Goal: Use online tool/utility: Utilize a website feature to perform a specific function

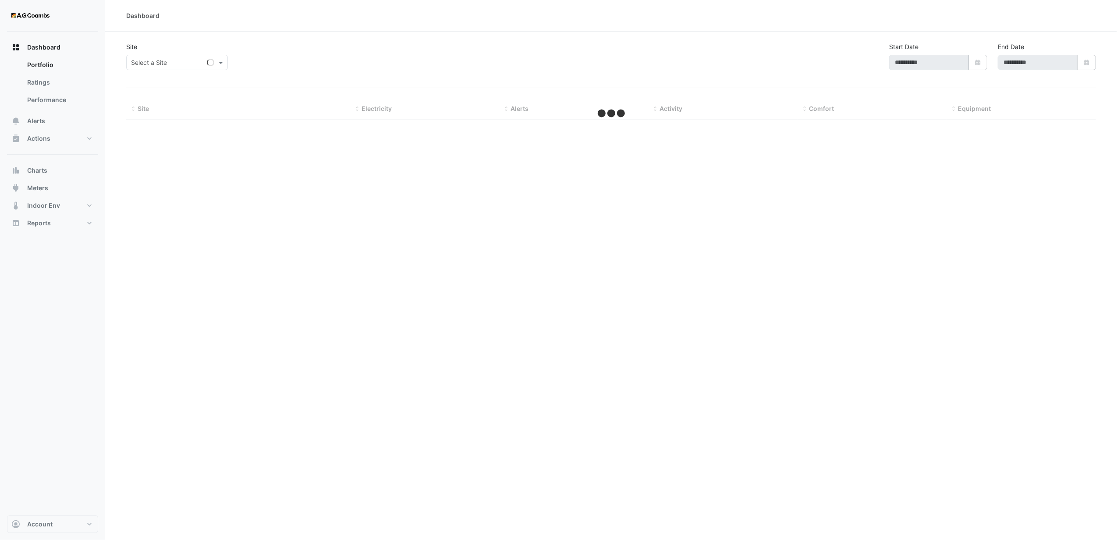
type input "**********"
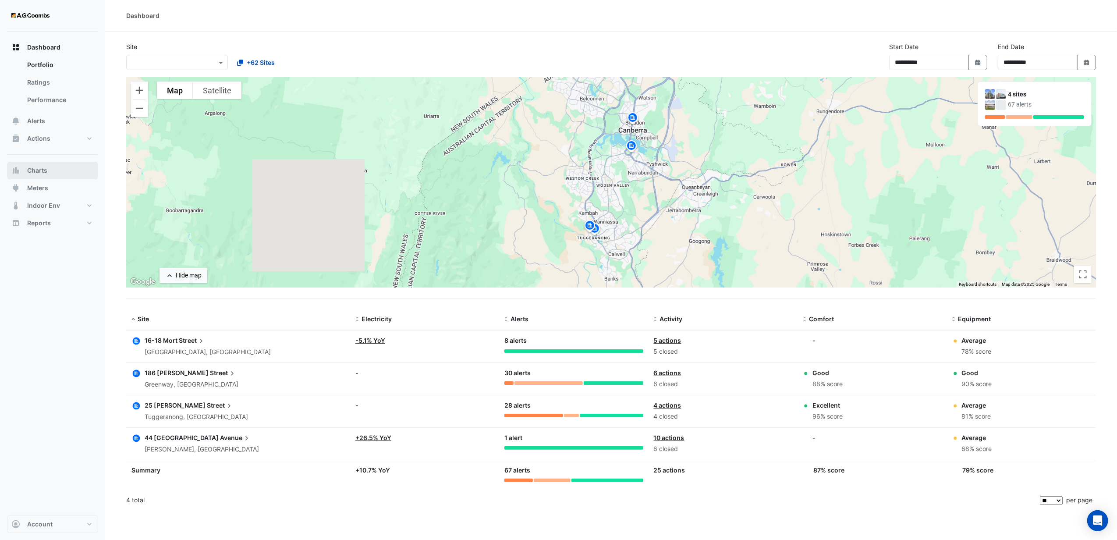
click at [41, 171] on span "Charts" at bounding box center [37, 170] width 20 height 9
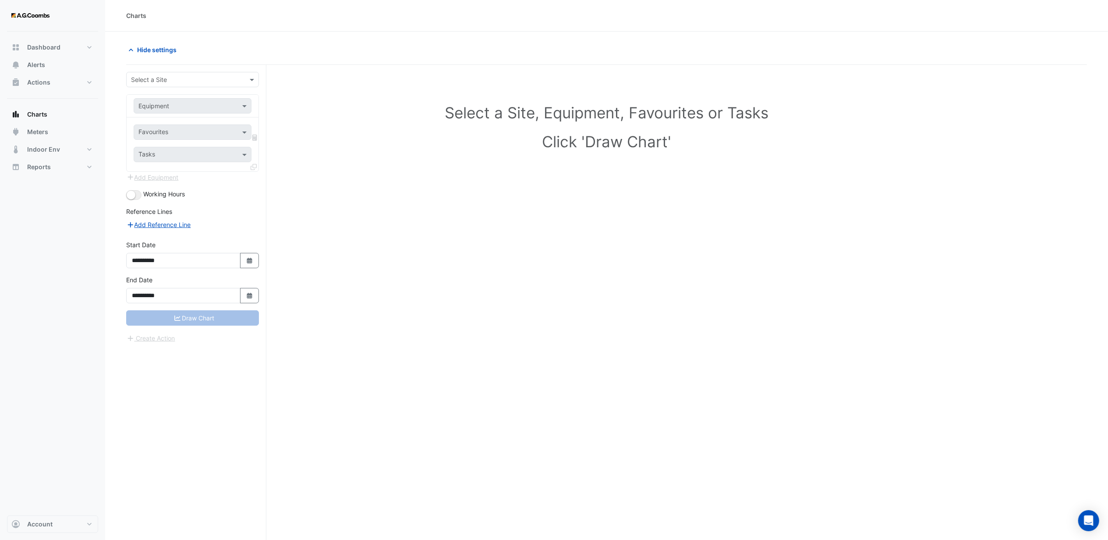
click at [207, 78] on input "text" at bounding box center [184, 79] width 106 height 9
click at [157, 148] on span "[STREET_ADDRESS]" at bounding box center [162, 149] width 57 height 7
click at [185, 107] on input "text" at bounding box center [183, 106] width 91 height 9
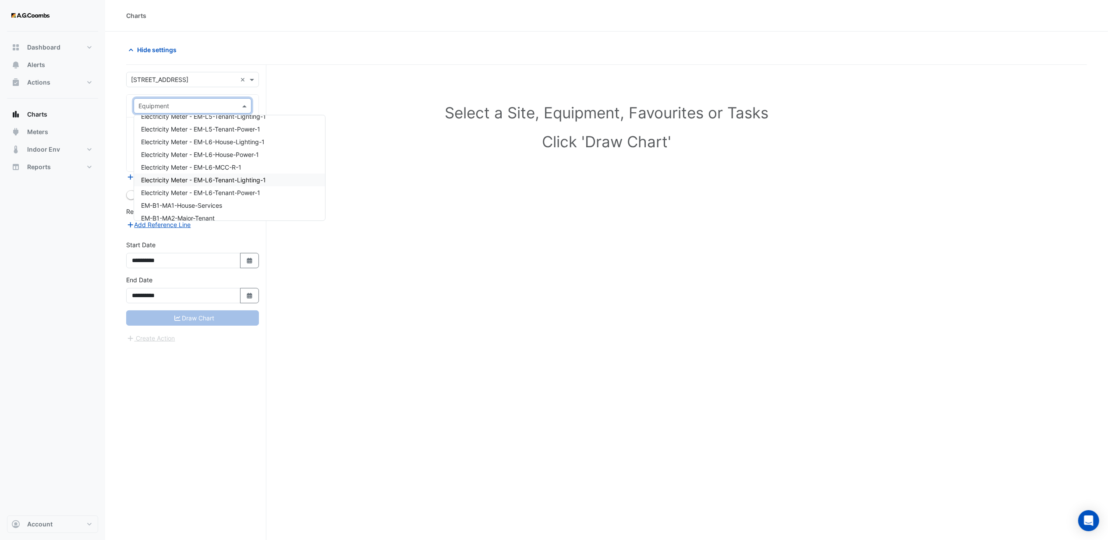
scroll to position [2279, 0]
click at [186, 183] on span "EM-B1-MA4-Non-Essential-House" at bounding box center [189, 184] width 97 height 7
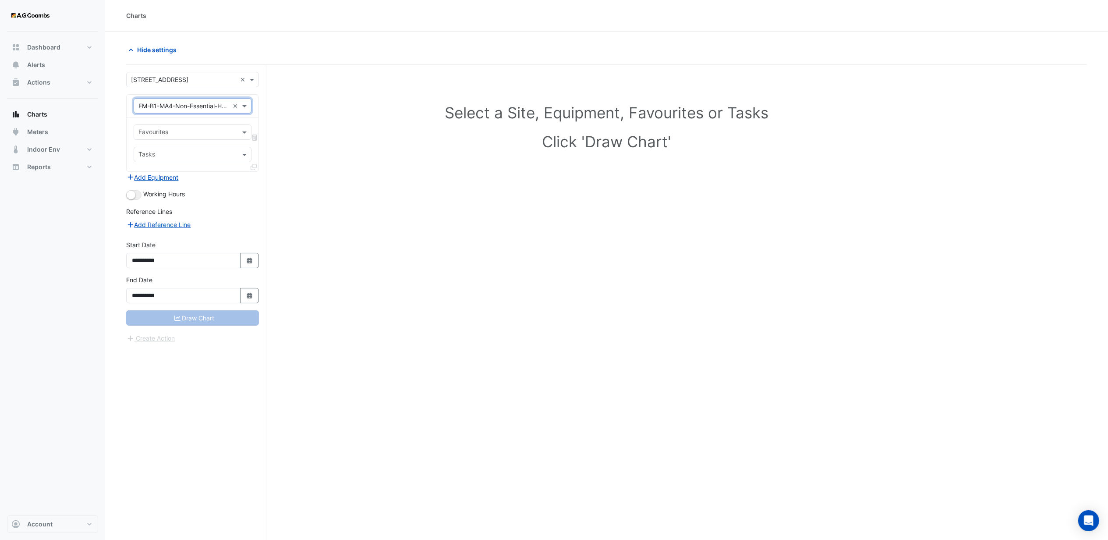
drag, startPoint x: 177, startPoint y: 128, endPoint x: 166, endPoint y: 132, distance: 12.1
click at [176, 129] on input "text" at bounding box center [187, 132] width 98 height 9
click at [188, 165] on span "Active Power - B1, MA4 - Non-Essential House" at bounding box center [207, 164] width 132 height 7
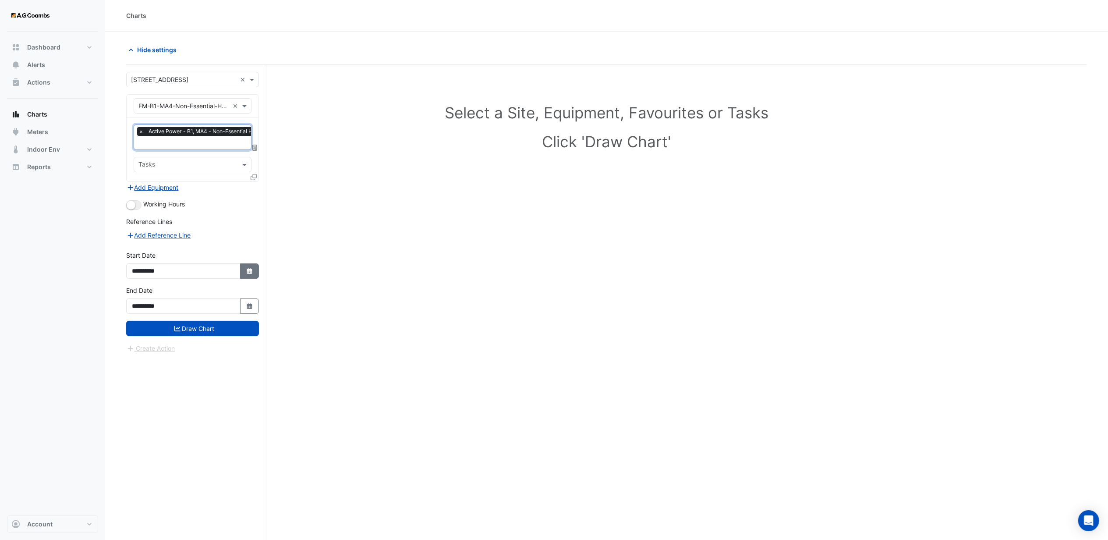
click at [248, 268] on icon "Select Date" at bounding box center [250, 271] width 8 height 6
select select "*"
click at [202, 155] on select "**** **** **** **** **** **** **** **** **** **** ****" at bounding box center [199, 155] width 33 height 13
click at [183, 149] on select "**** **** **** **** **** **** **** **** **** **** ****" at bounding box center [199, 155] width 33 height 13
click at [207, 157] on select "**** **** **** **** **** **** **** **** **** **** **** ****" at bounding box center [199, 155] width 33 height 13
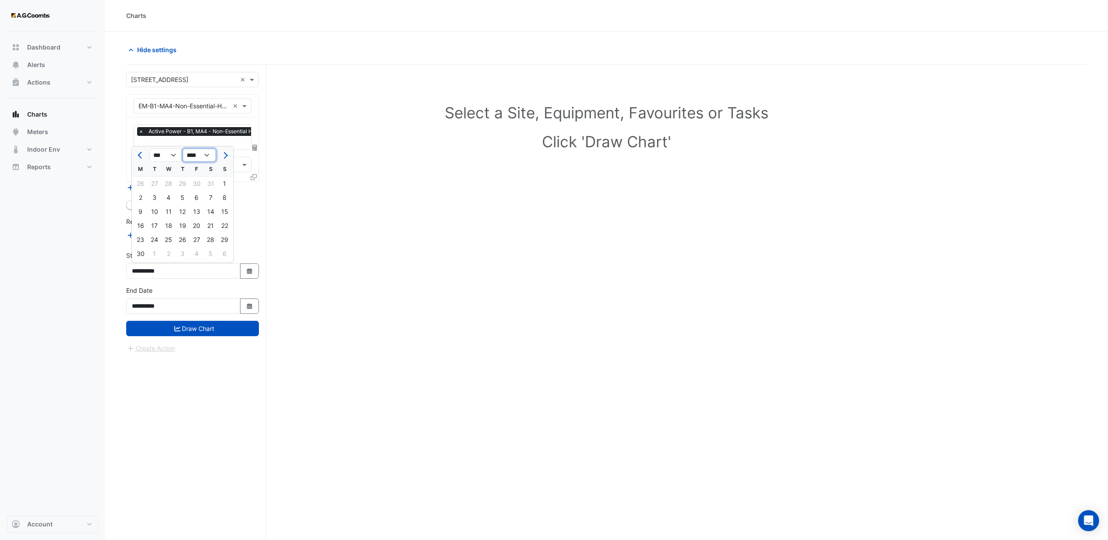
select select "****"
click at [183, 149] on select "**** **** **** **** **** **** **** **** **** **** **** ****" at bounding box center [199, 155] width 33 height 13
click at [195, 184] on div "1" at bounding box center [197, 184] width 14 height 14
type input "**********"
click at [186, 325] on button "Draw Chart" at bounding box center [192, 328] width 133 height 15
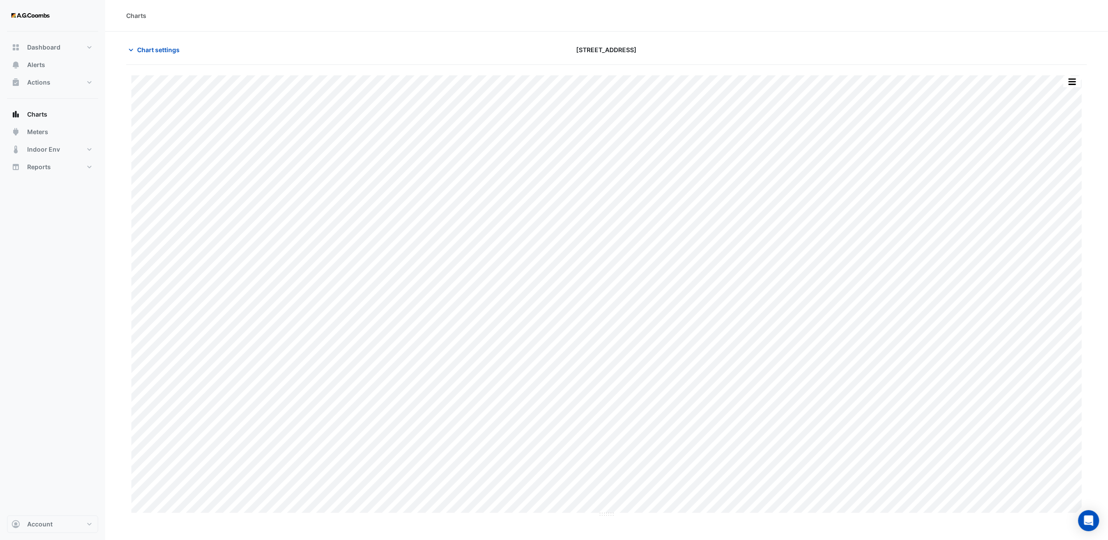
click at [18, 312] on div "Dashboard Portfolio Ratings Performance Alerts Actions Site Manager Charts" at bounding box center [52, 274] width 91 height 484
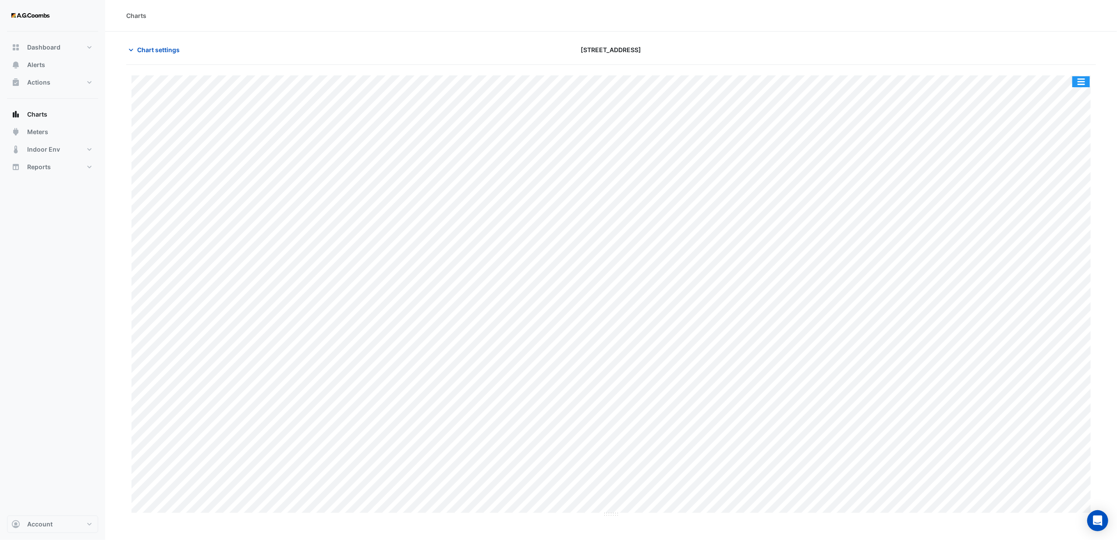
click at [1081, 81] on button "button" at bounding box center [1081, 81] width 18 height 11
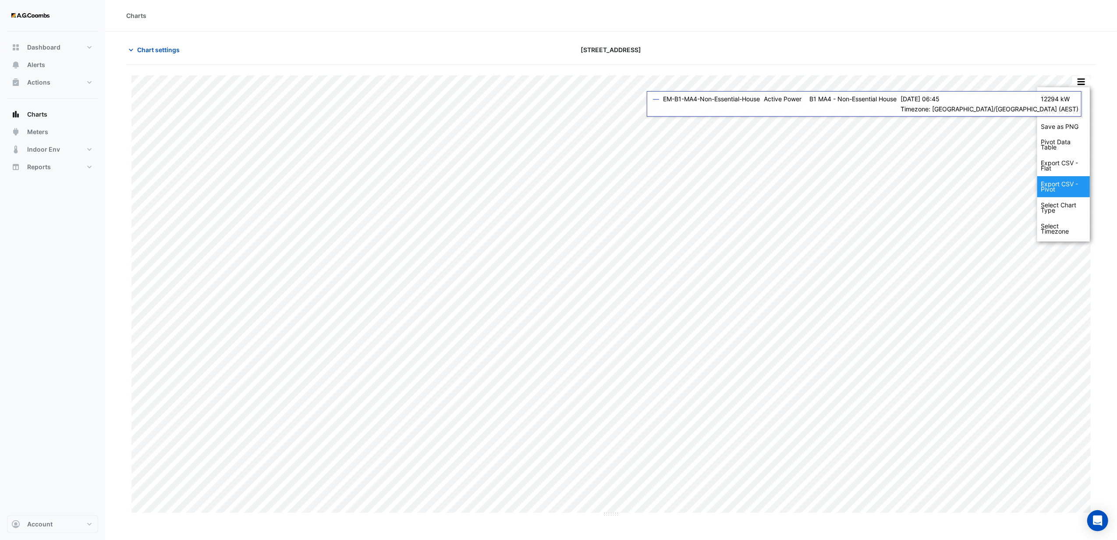
click at [1056, 188] on div "Export CSV - Pivot" at bounding box center [1063, 186] width 53 height 21
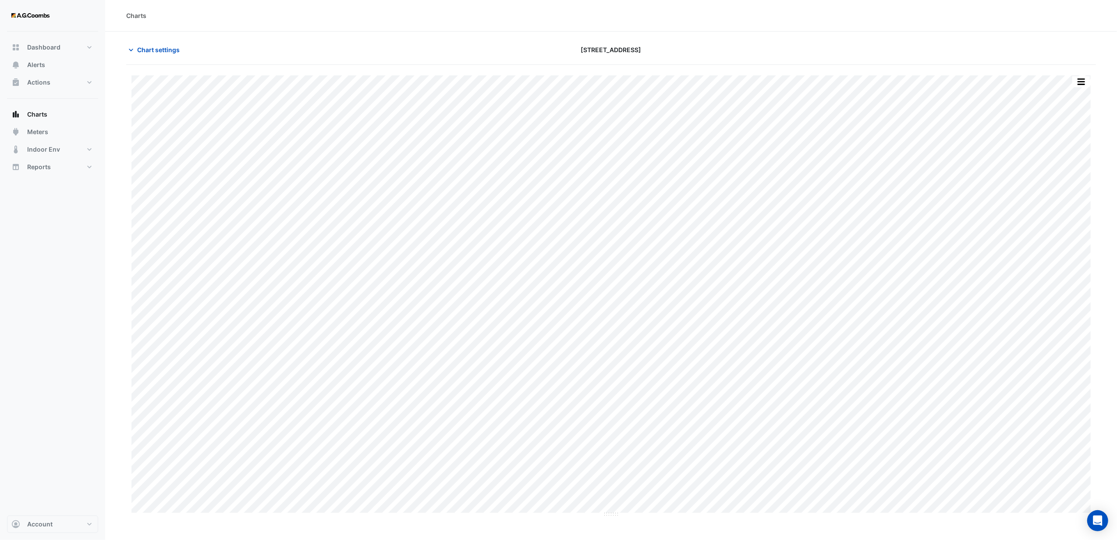
drag, startPoint x: 146, startPoint y: 50, endPoint x: 137, endPoint y: 69, distance: 21.6
click at [146, 50] on span "Chart settings" at bounding box center [158, 49] width 43 height 9
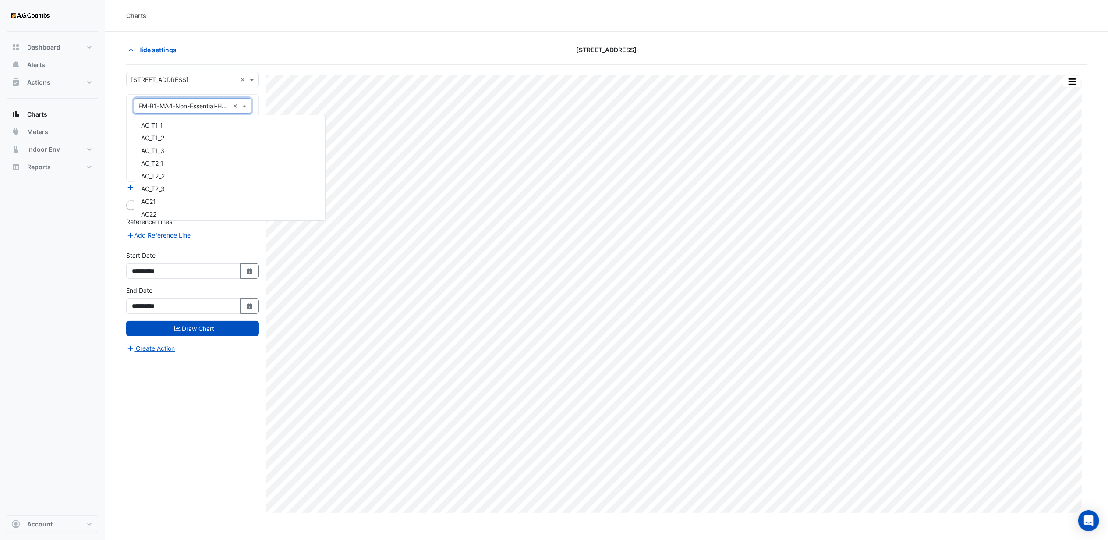
click at [178, 107] on input "text" at bounding box center [183, 106] width 91 height 9
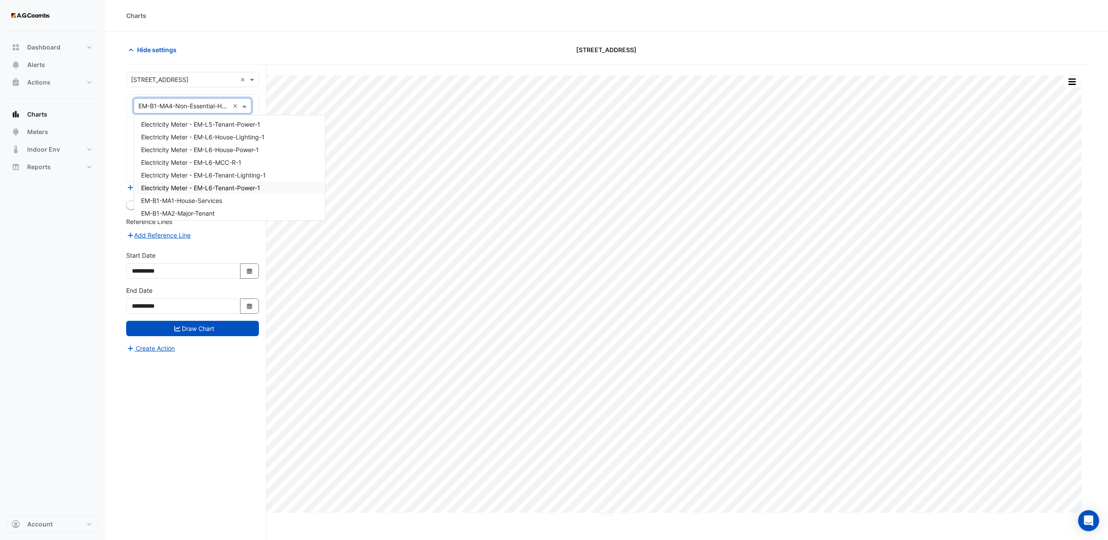
scroll to position [2283, 0]
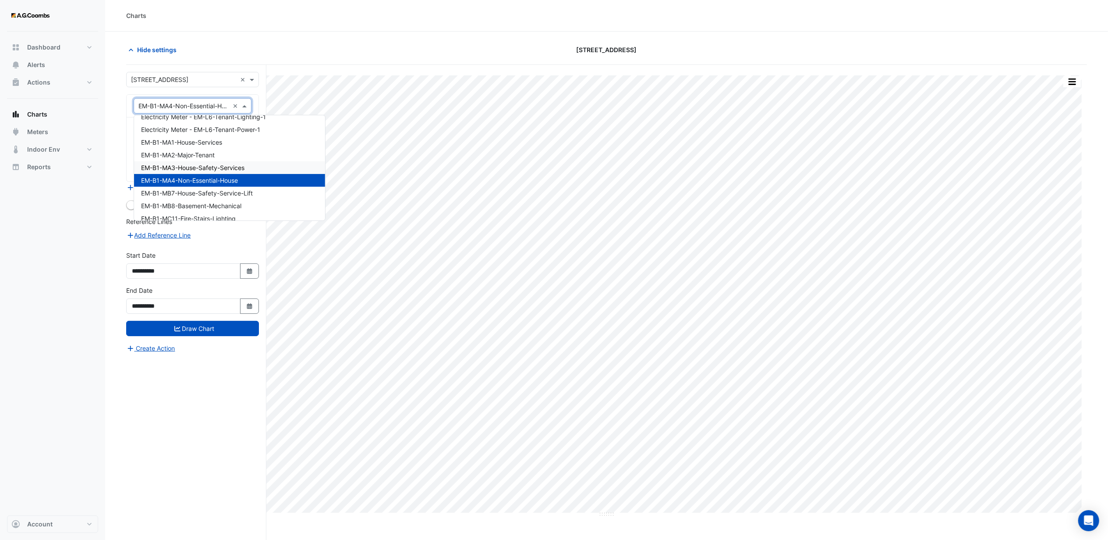
click at [185, 163] on div "EM-B1-MA3-House-Safety-Services" at bounding box center [229, 167] width 191 height 13
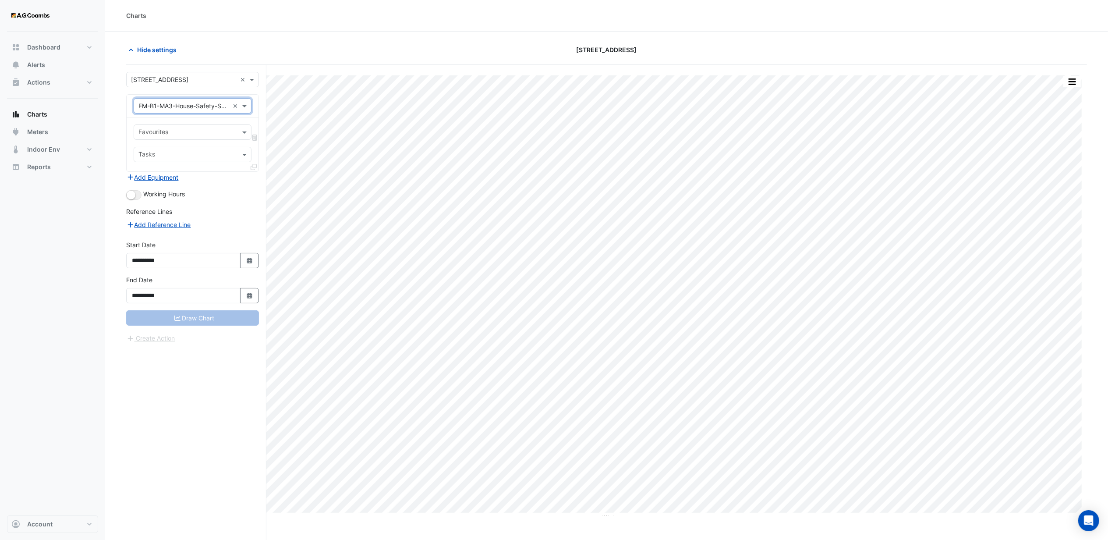
click at [172, 128] on div "Favourites" at bounding box center [185, 132] width 103 height 14
click at [184, 165] on span "Active Power - B1, MA3 - House Safety Services" at bounding box center [210, 164] width 138 height 7
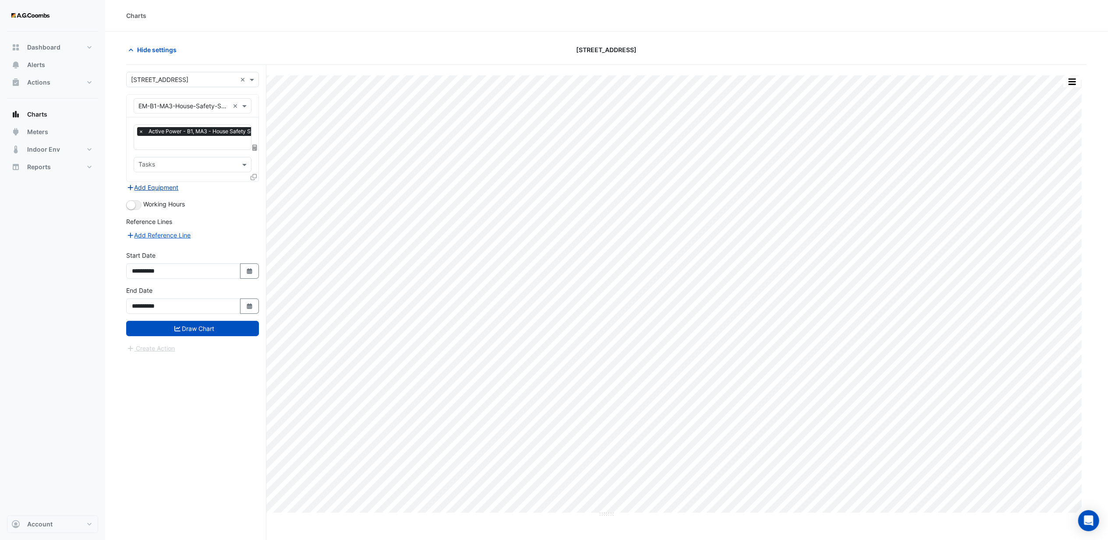
click at [171, 186] on button "Add Equipment" at bounding box center [152, 187] width 53 height 10
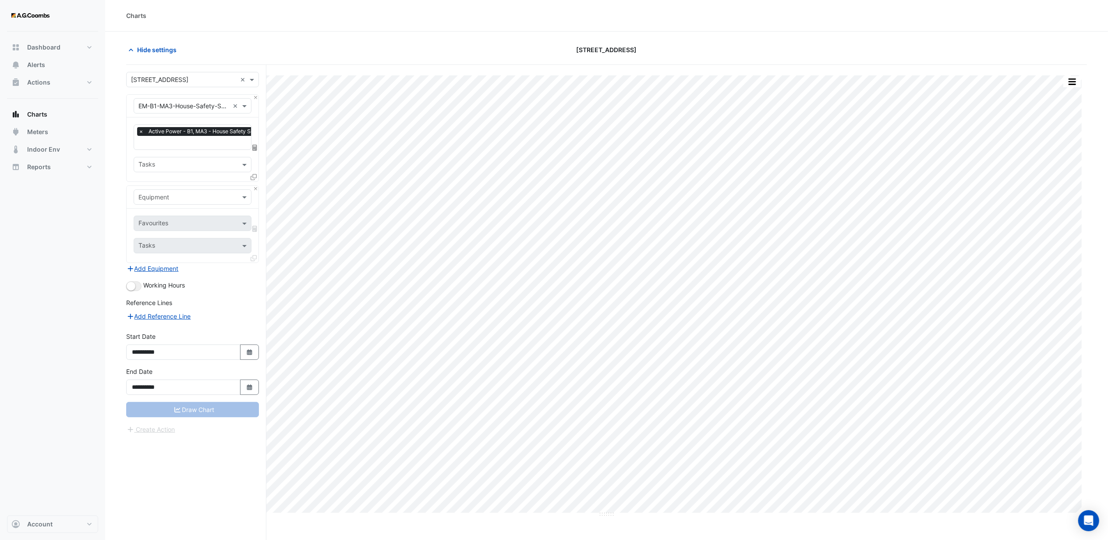
click at [180, 197] on input "text" at bounding box center [183, 197] width 91 height 9
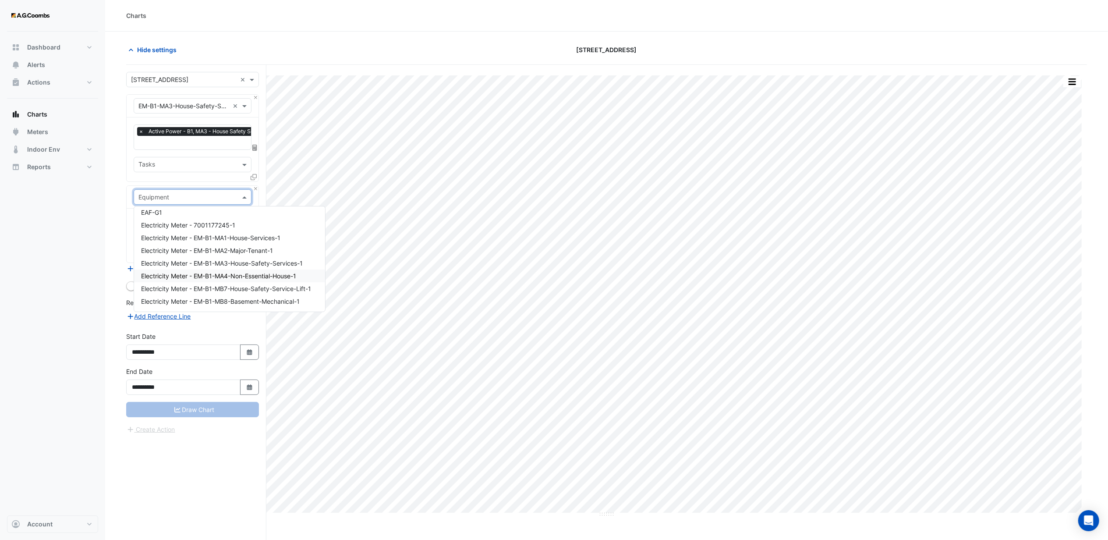
scroll to position [1753, 0]
click at [212, 244] on span "Electricity Meter - 7001177245-1" at bounding box center [188, 242] width 94 height 7
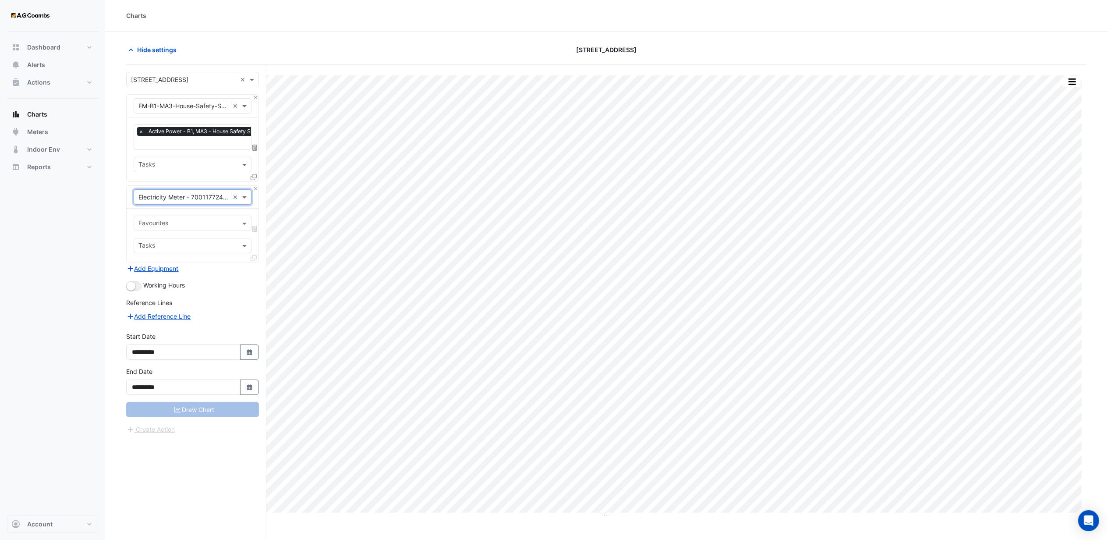
click at [167, 222] on input "text" at bounding box center [187, 224] width 98 height 9
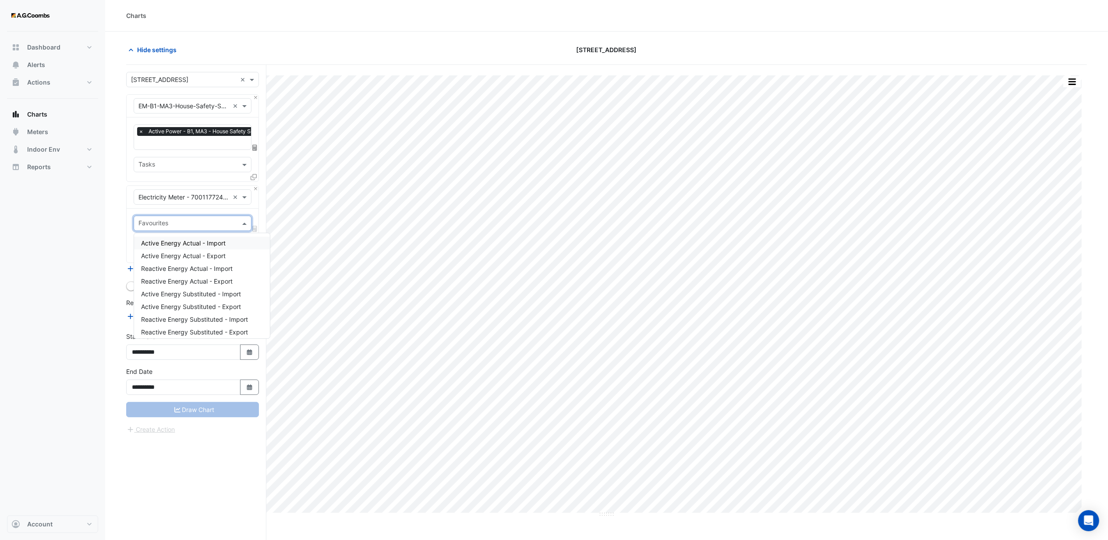
click at [206, 200] on input "text" at bounding box center [183, 197] width 91 height 9
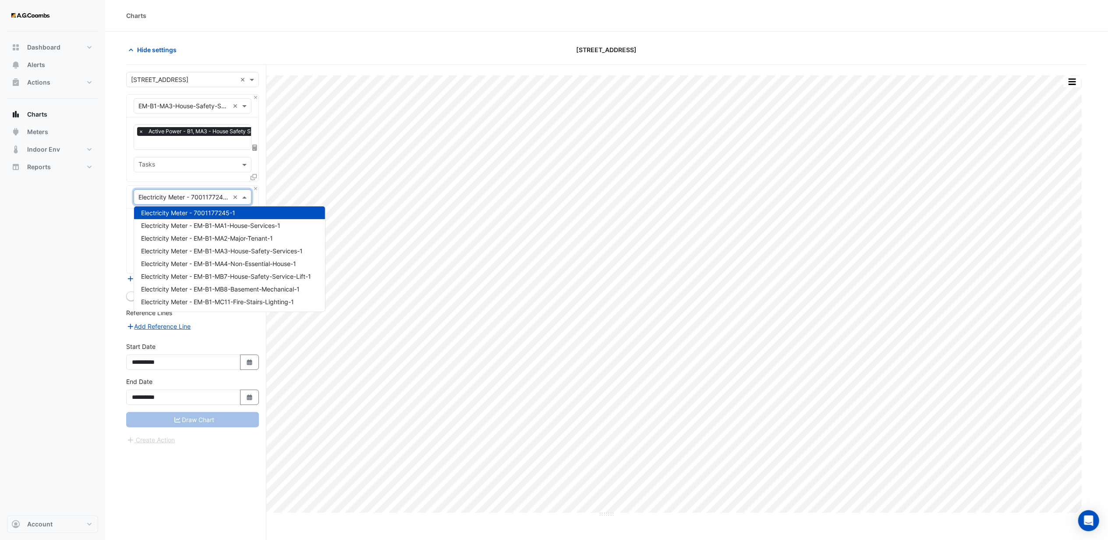
scroll to position [1724, 0]
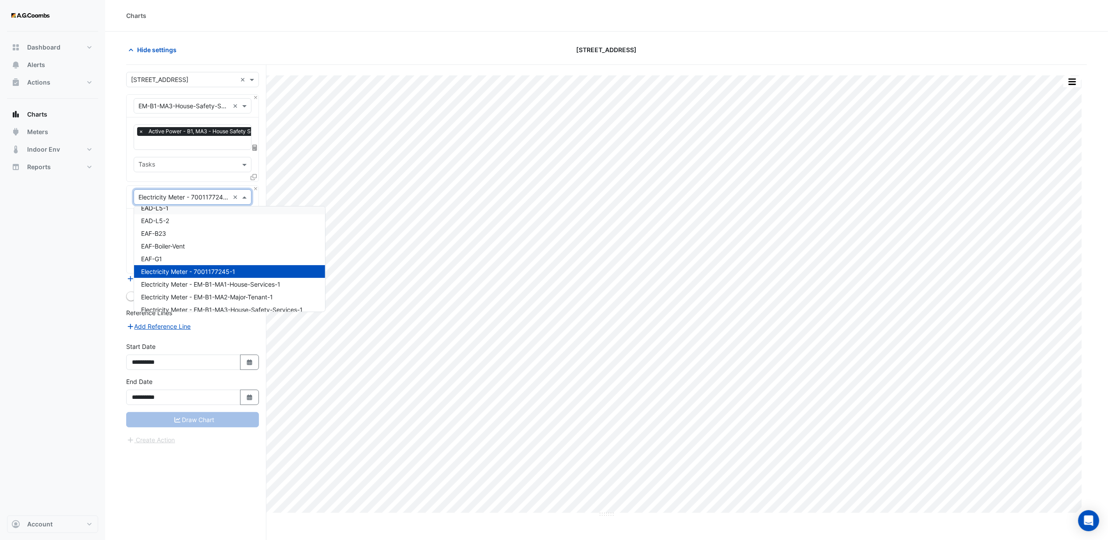
click at [81, 242] on div "Dashboard Portfolio Ratings Performance Alerts Actions Site Manager Charts" at bounding box center [52, 274] width 91 height 484
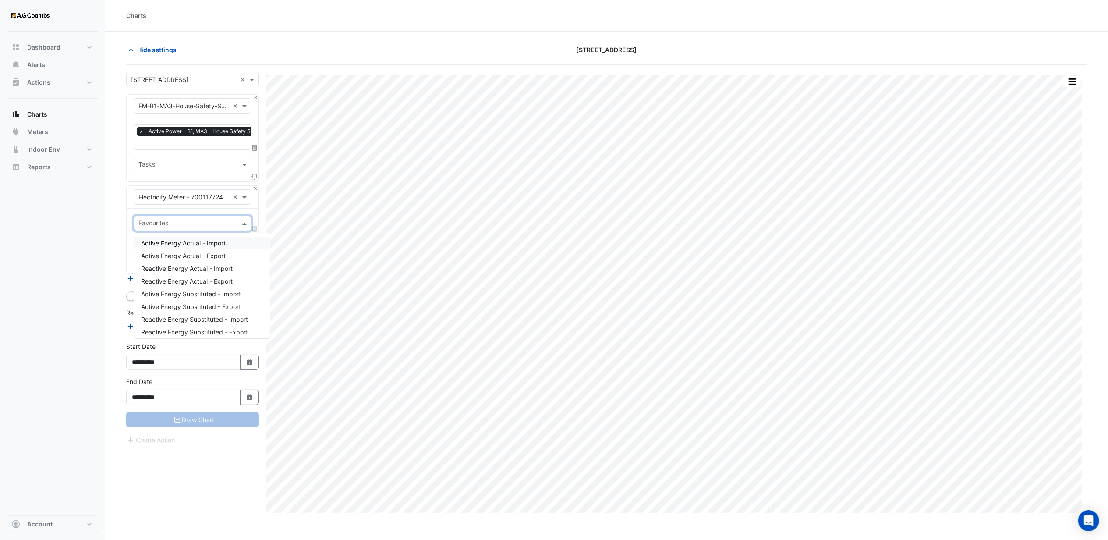
click at [178, 228] on input "text" at bounding box center [187, 224] width 98 height 9
drag, startPoint x: 188, startPoint y: 244, endPoint x: 187, endPoint y: 249, distance: 5.3
click at [188, 244] on span "Active Energy Actual - Import" at bounding box center [183, 242] width 85 height 7
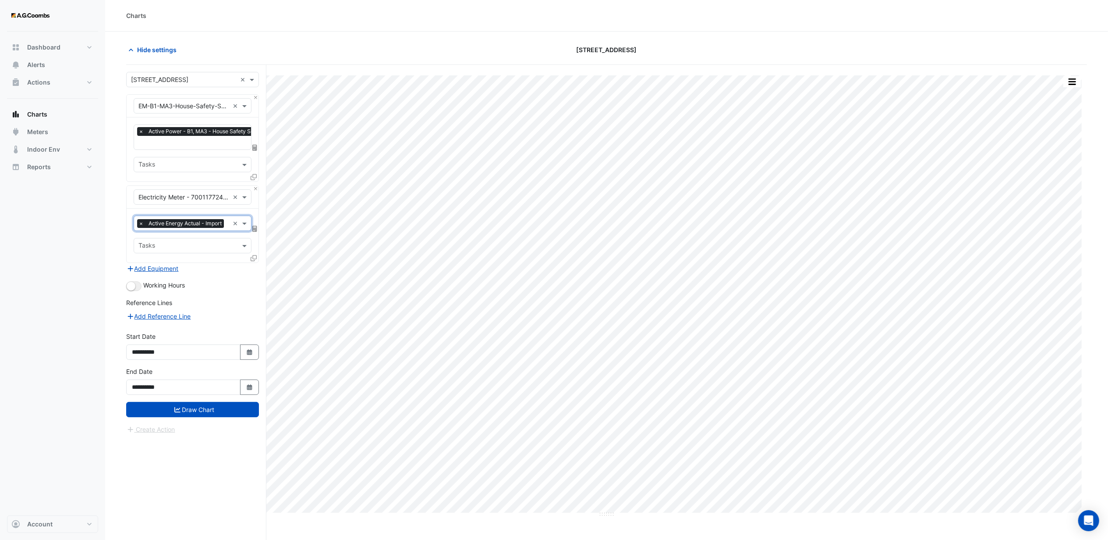
click at [227, 229] on input "text" at bounding box center [228, 224] width 2 height 9
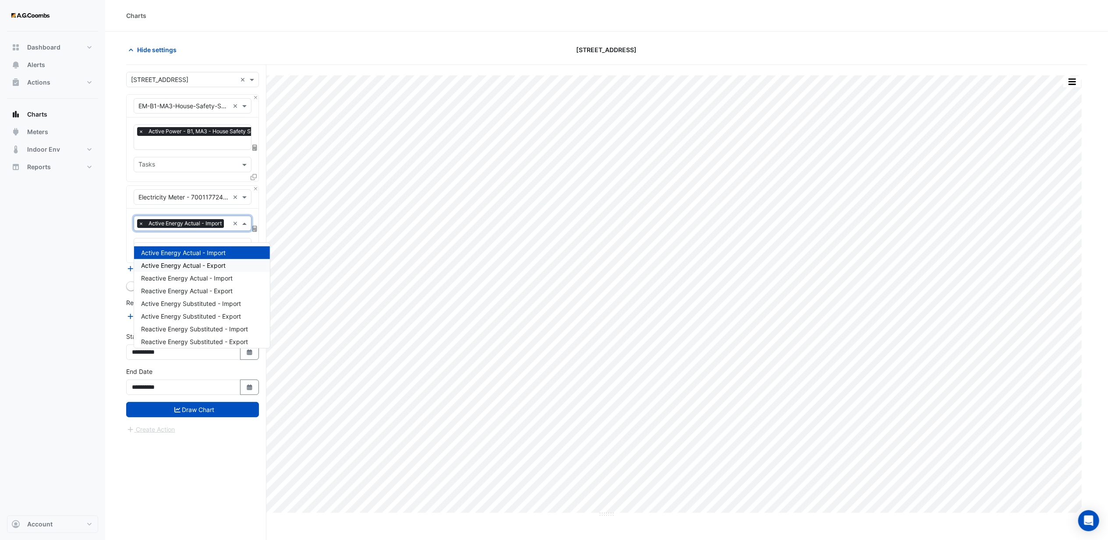
click at [190, 262] on span "Active Energy Actual - Export" at bounding box center [183, 265] width 85 height 7
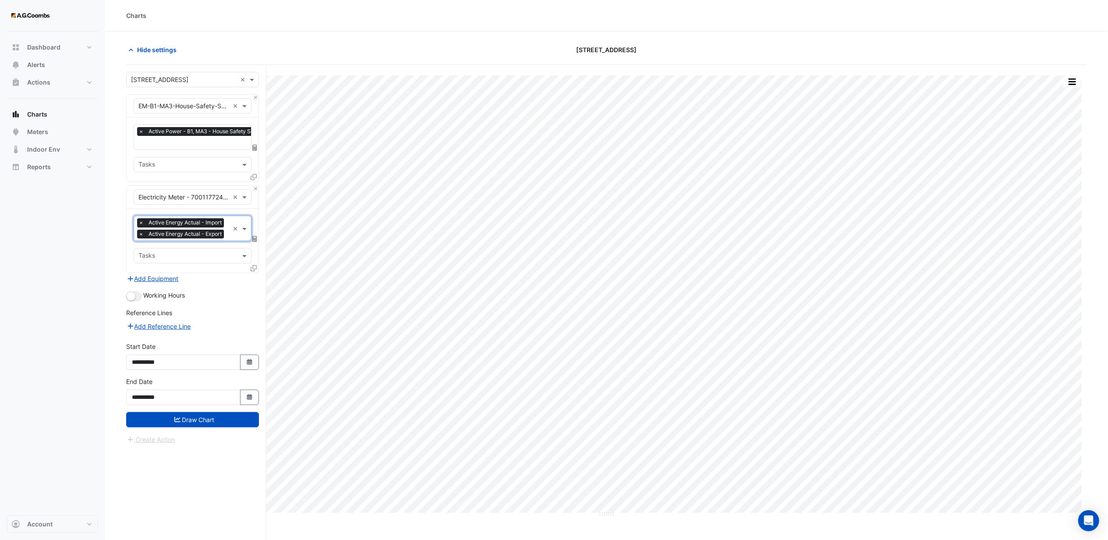
click at [226, 235] on div at bounding box center [227, 229] width 3 height 11
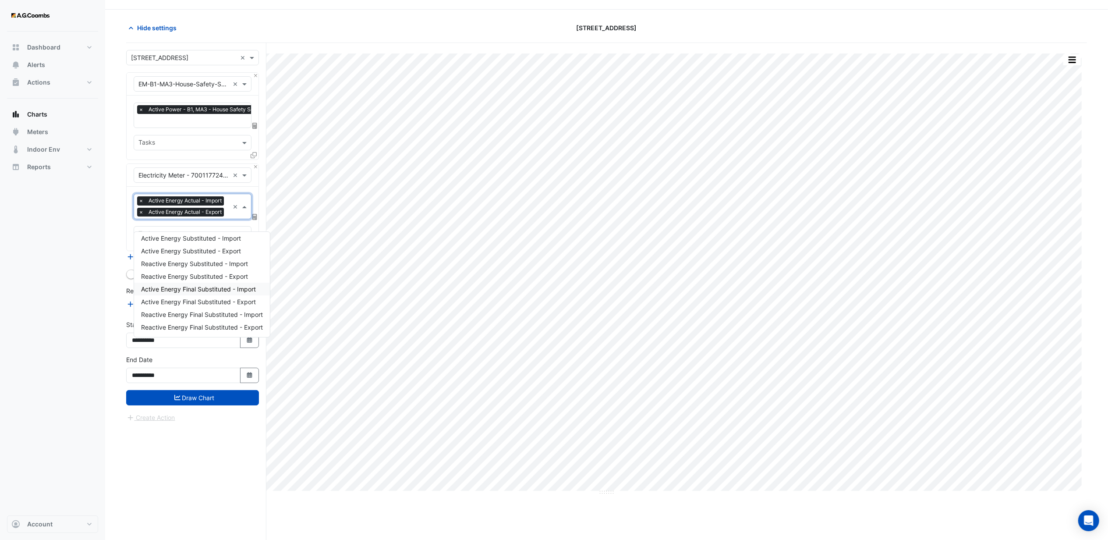
scroll to position [34, 0]
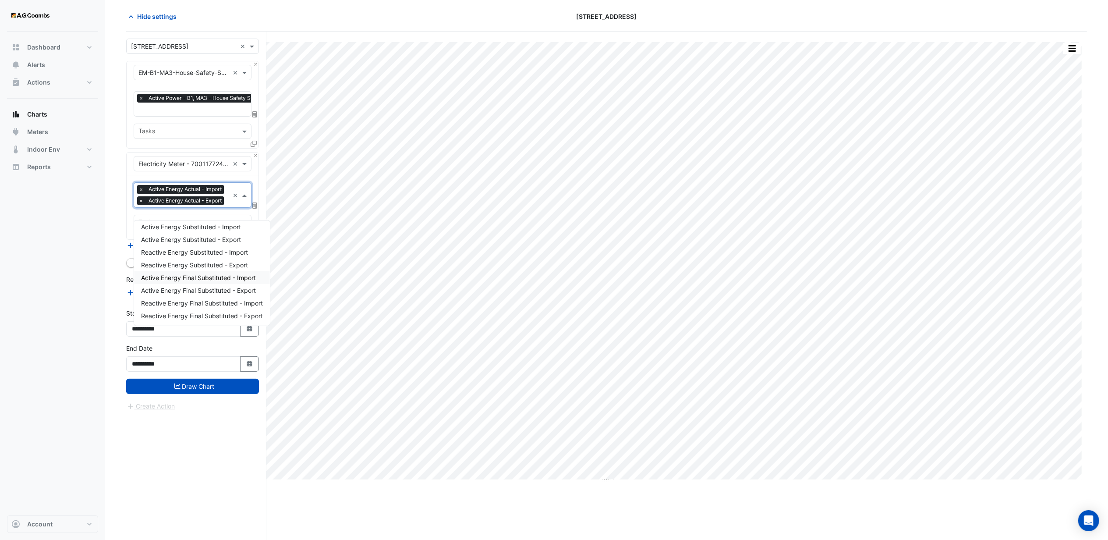
click at [190, 277] on span "Active Energy Final Substituted - Import" at bounding box center [198, 277] width 115 height 7
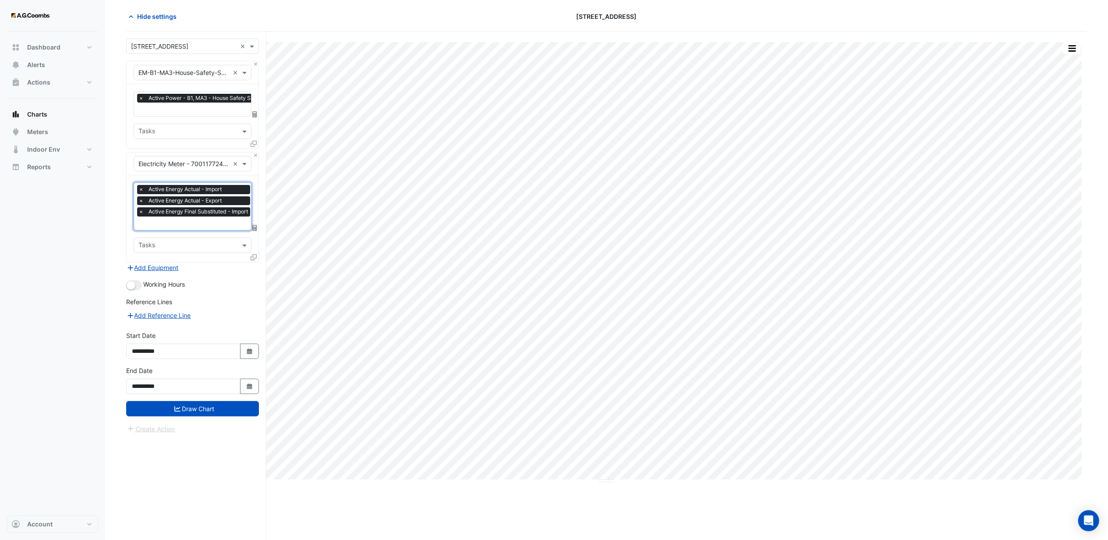
click at [178, 221] on input "text" at bounding box center [195, 224] width 114 height 9
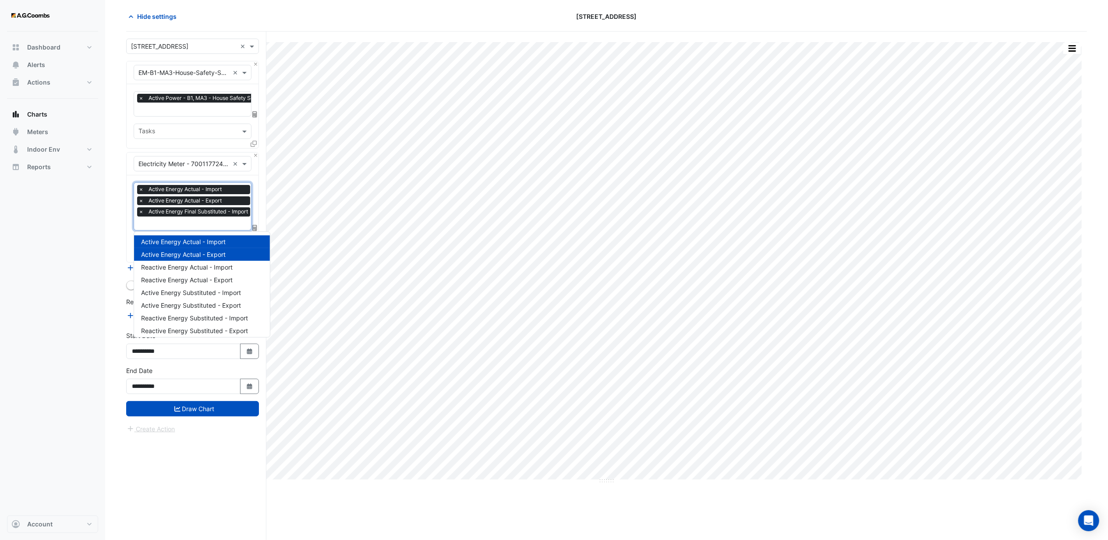
scroll to position [54, 0]
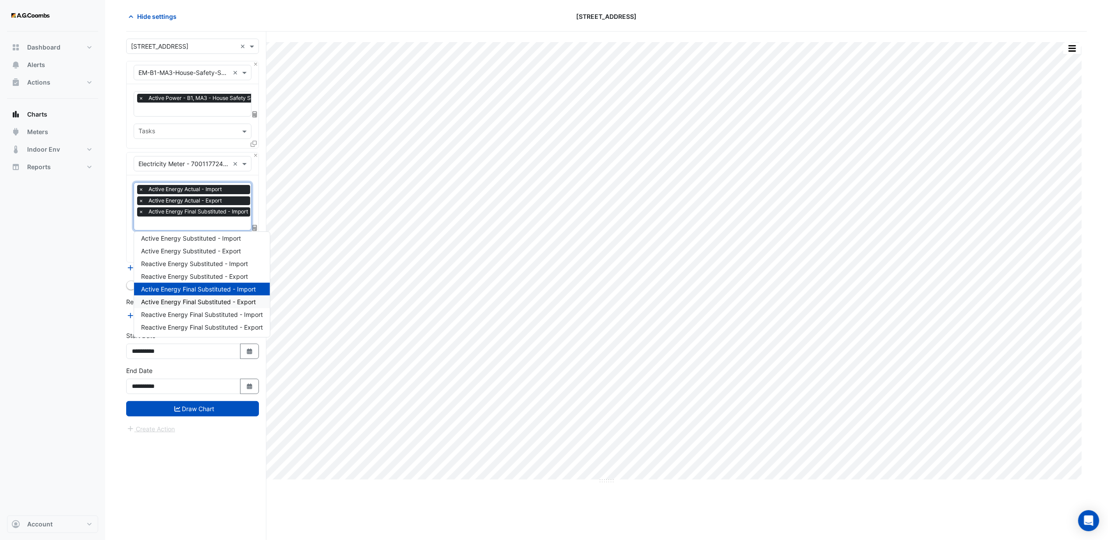
click at [199, 300] on span "Active Energy Final Substituted - Export" at bounding box center [198, 301] width 115 height 7
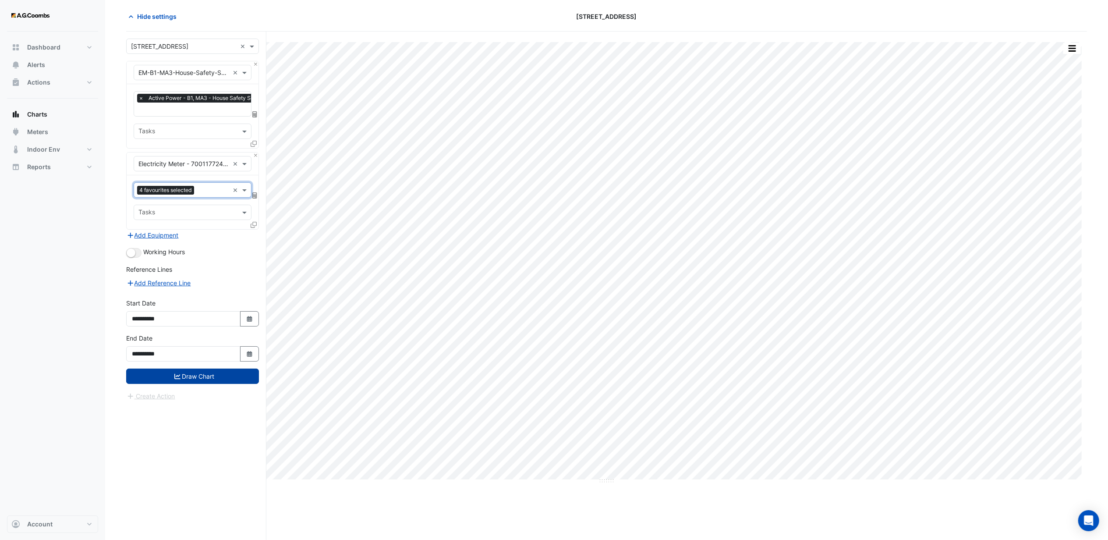
click at [176, 374] on icon "submit" at bounding box center [177, 376] width 6 height 6
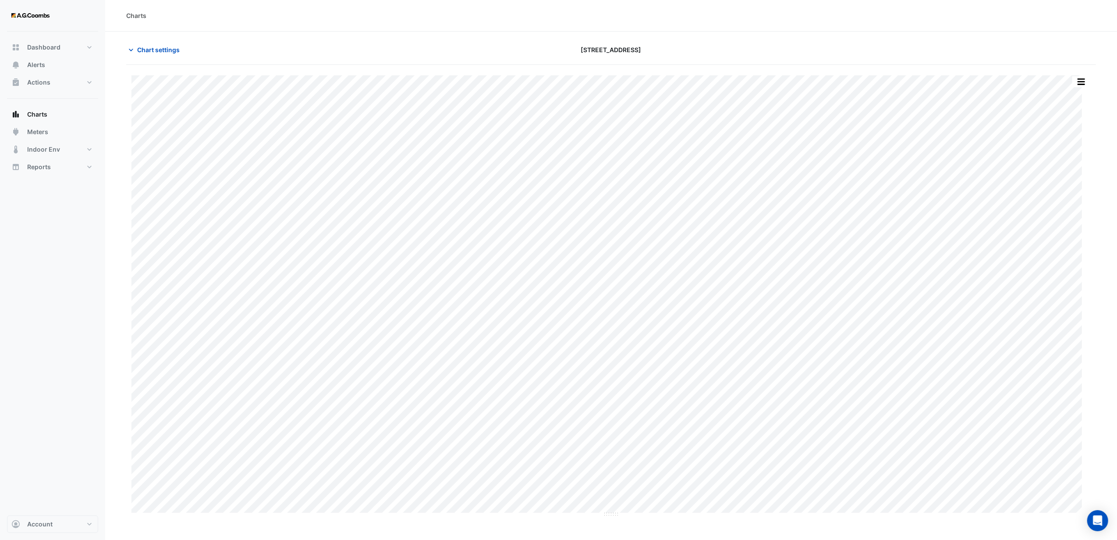
drag, startPoint x: 37, startPoint y: 306, endPoint x: 80, endPoint y: 285, distance: 47.8
click at [37, 307] on div "Dashboard Portfolio Ratings Performance Alerts Actions Site Manager Charts" at bounding box center [52, 274] width 91 height 484
click at [168, 53] on span "Chart settings" at bounding box center [158, 49] width 43 height 9
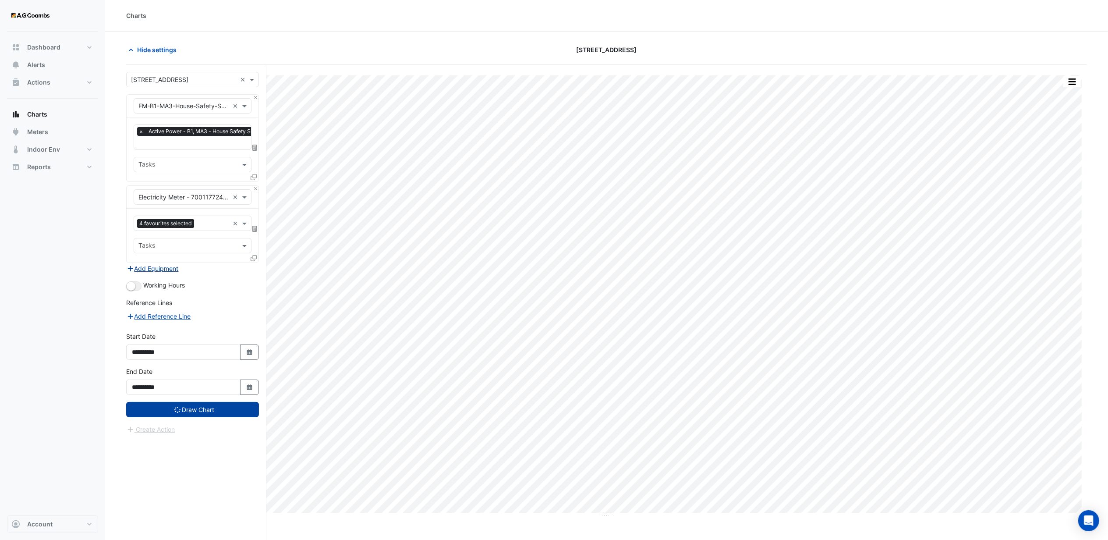
click at [165, 266] on button "Add Equipment" at bounding box center [152, 268] width 53 height 10
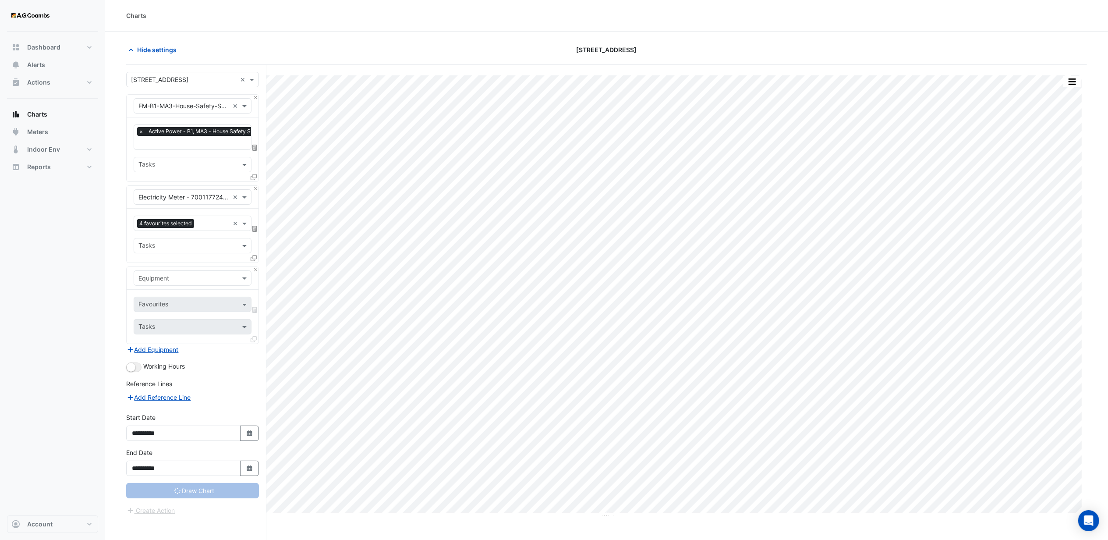
click at [165, 280] on input "text" at bounding box center [183, 278] width 91 height 9
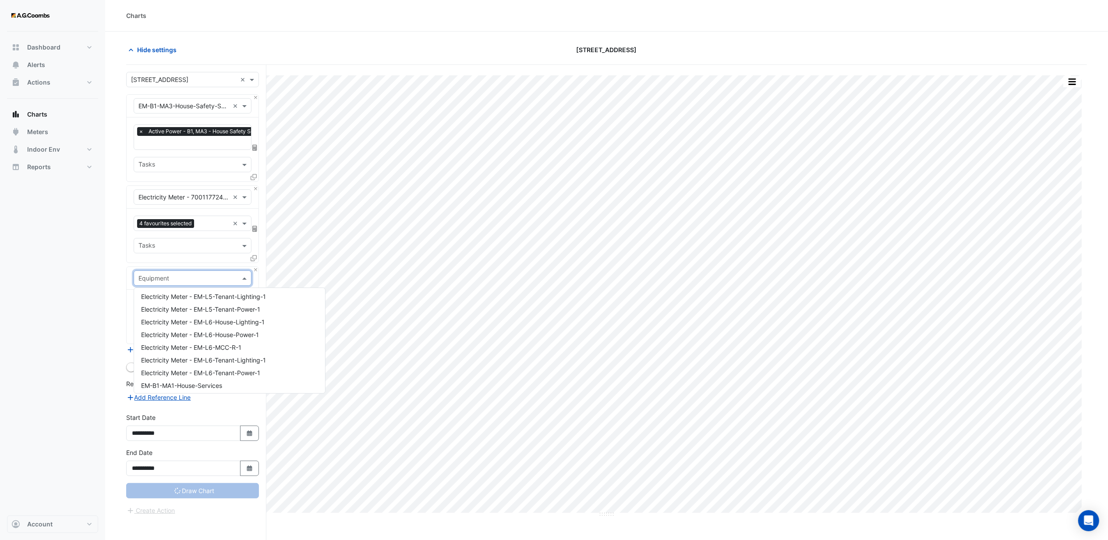
scroll to position [2337, 0]
click at [176, 297] on span "EM-B1-MA4-Non-Essential-House" at bounding box center [189, 298] width 97 height 7
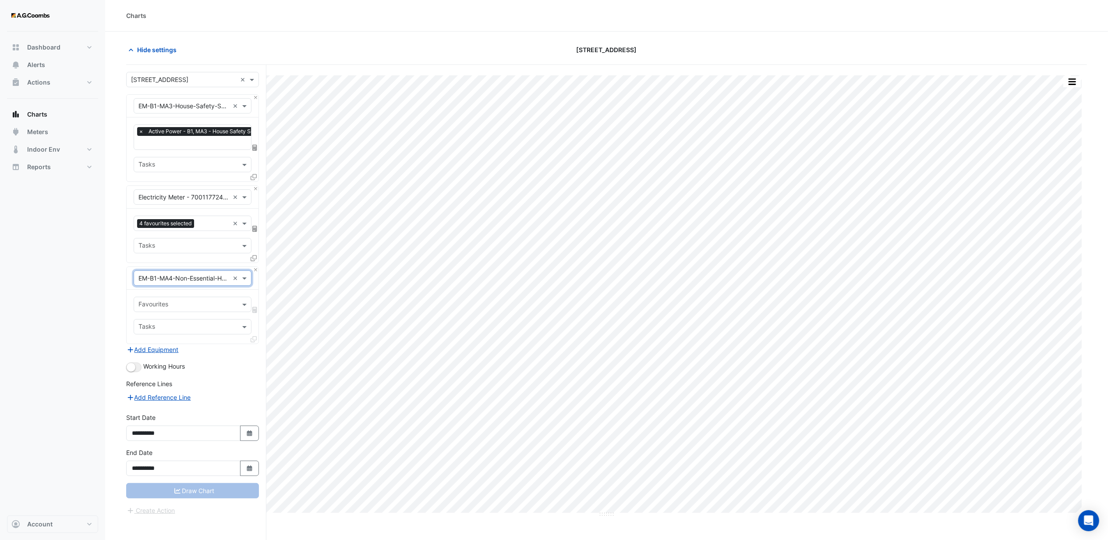
click at [174, 276] on input "text" at bounding box center [183, 278] width 91 height 9
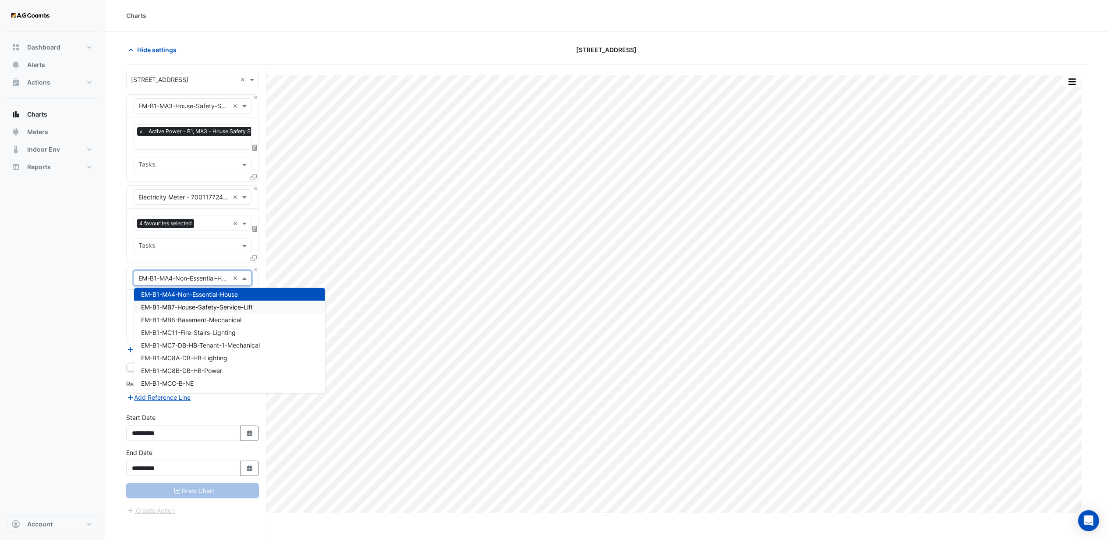
click at [56, 323] on div "Dashboard Portfolio Ratings Performance Alerts Actions Site Manager Charts" at bounding box center [52, 274] width 91 height 484
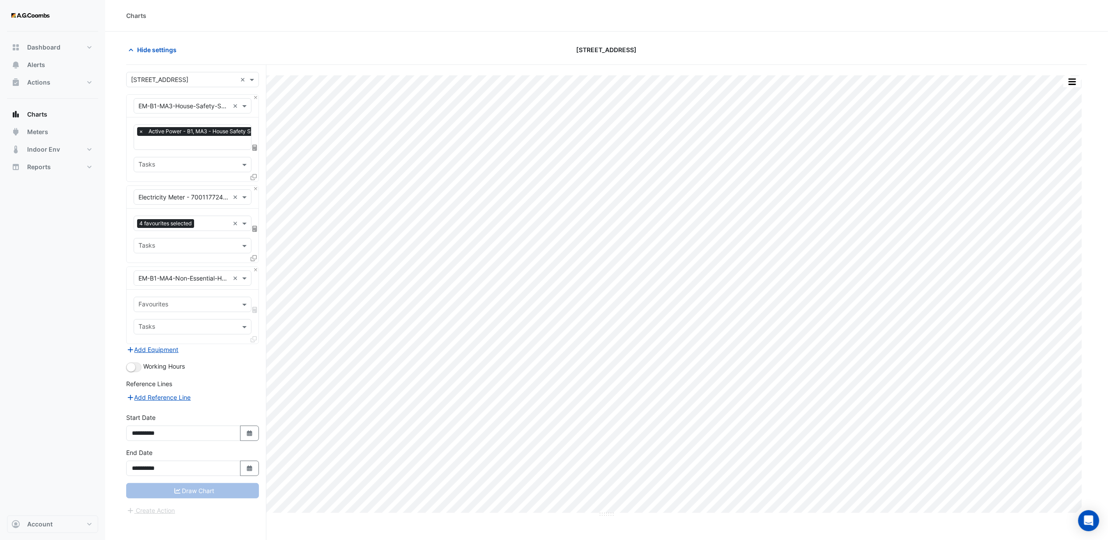
click at [171, 305] on input "text" at bounding box center [187, 305] width 98 height 9
click at [158, 336] on span "Active Power - B1, MA4 - Non-Essential House" at bounding box center [207, 337] width 132 height 7
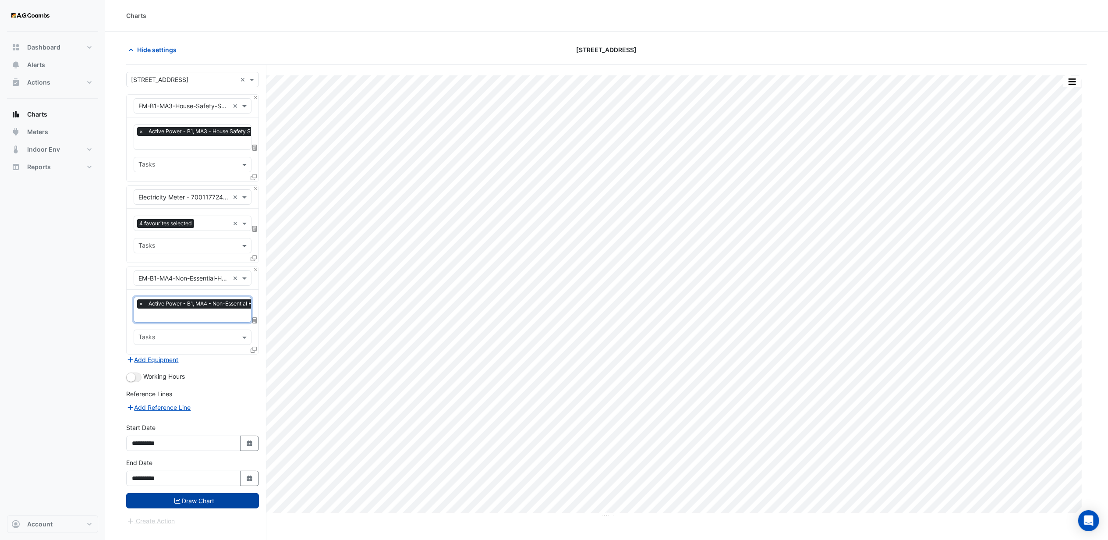
click at [176, 499] on icon "submit" at bounding box center [177, 501] width 6 height 6
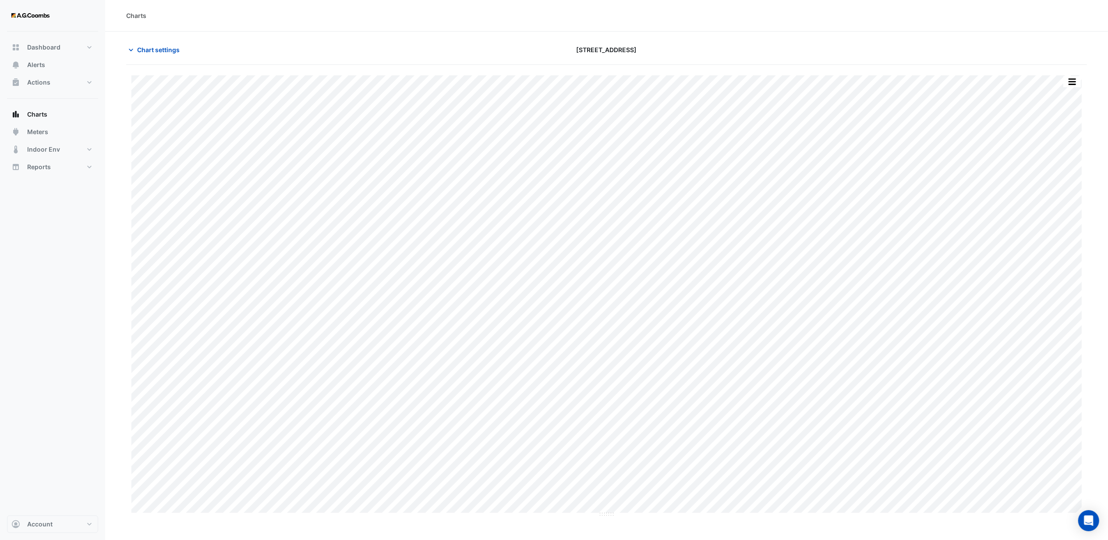
click at [2, 370] on nav "Dashboard Portfolio Ratings Performance Alerts Actions Site Manager Charts" at bounding box center [52, 270] width 105 height 540
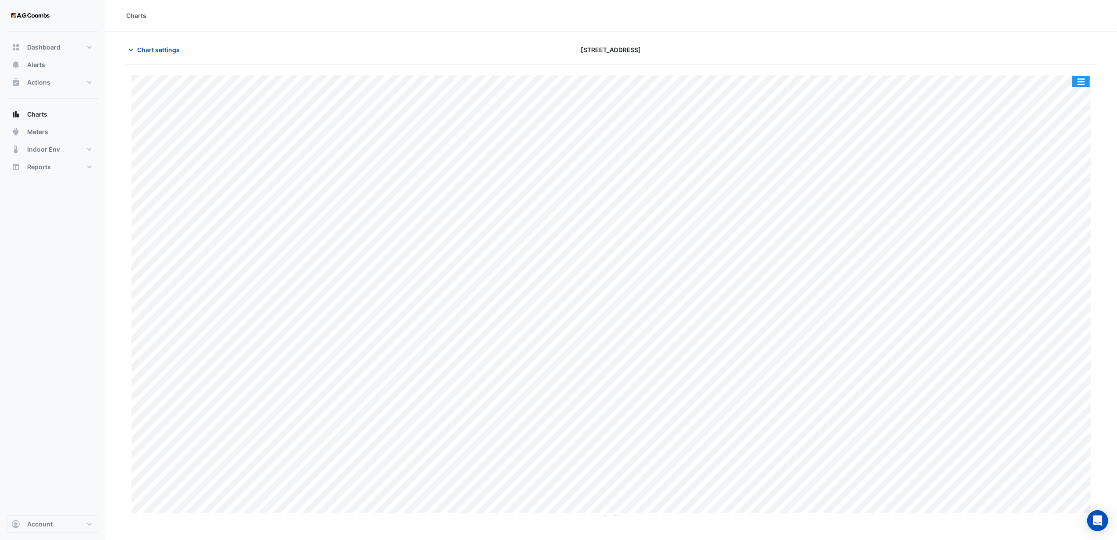
click at [1082, 80] on button "button" at bounding box center [1081, 81] width 18 height 11
click at [998, 60] on div "Chart settings [STREET_ADDRESS]" at bounding box center [611, 53] width 970 height 23
click at [1081, 83] on button "button" at bounding box center [1081, 81] width 18 height 11
click at [1060, 238] on div "Export CSV - Pivot" at bounding box center [1063, 234] width 53 height 21
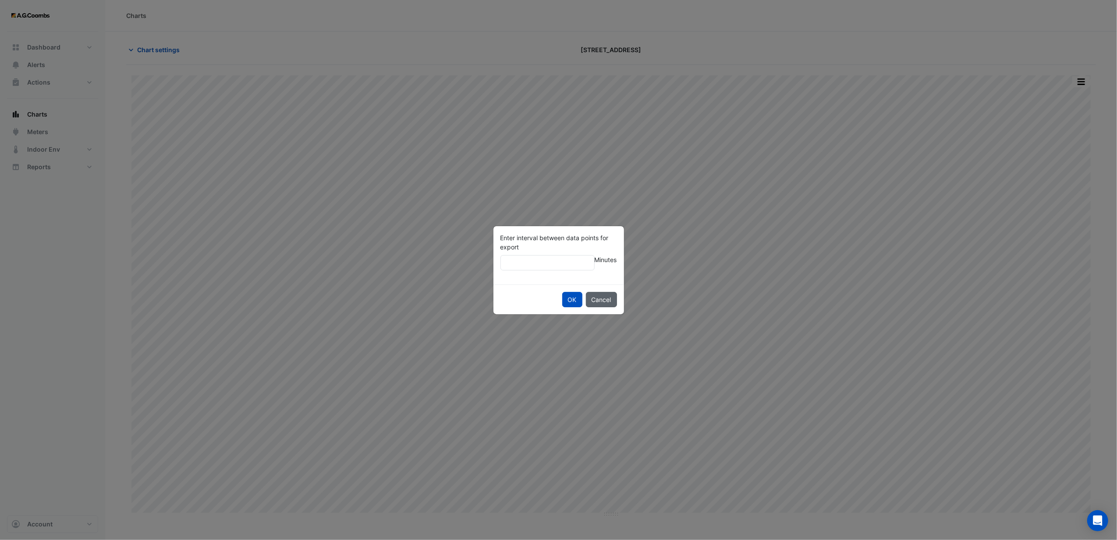
click at [606, 298] on button "Cancel" at bounding box center [601, 299] width 31 height 15
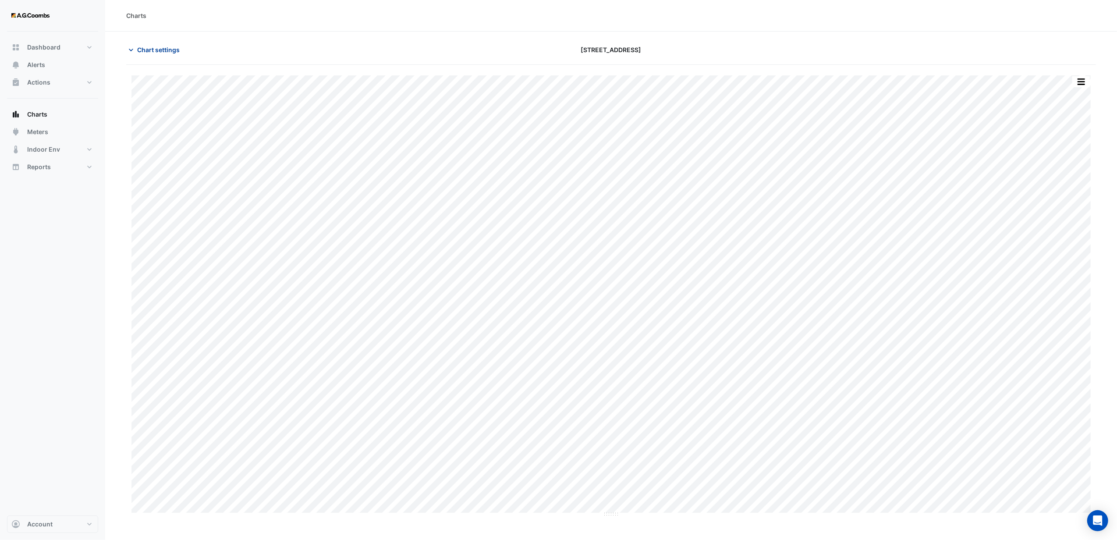
click at [153, 55] on button "Chart settings" at bounding box center [155, 49] width 59 height 15
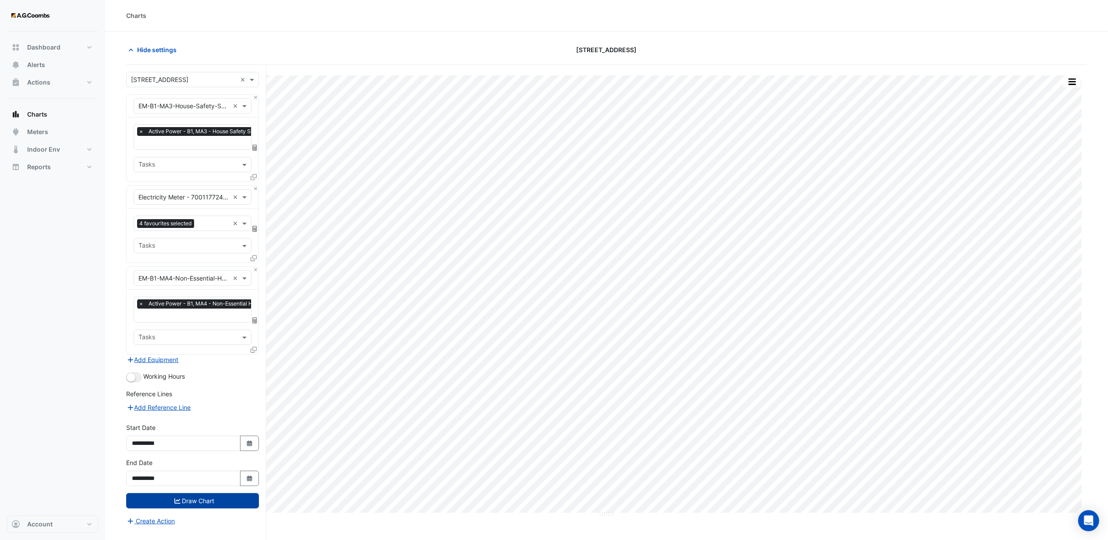
click at [174, 193] on input "text" at bounding box center [183, 197] width 91 height 9
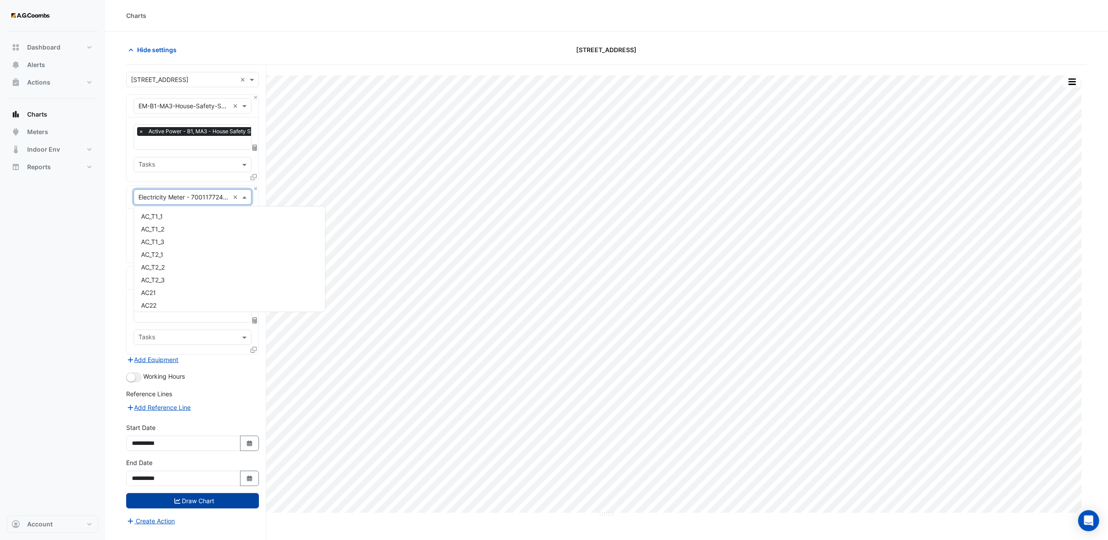
scroll to position [1783, 0]
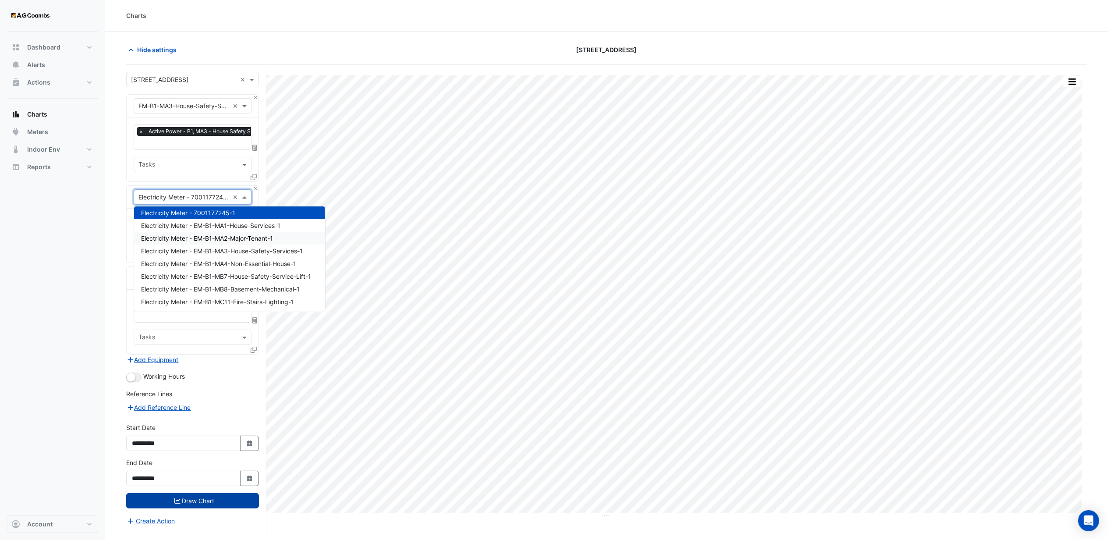
click at [78, 269] on div "Dashboard Portfolio Ratings Performance Alerts Actions Site Manager Charts" at bounding box center [52, 274] width 91 height 484
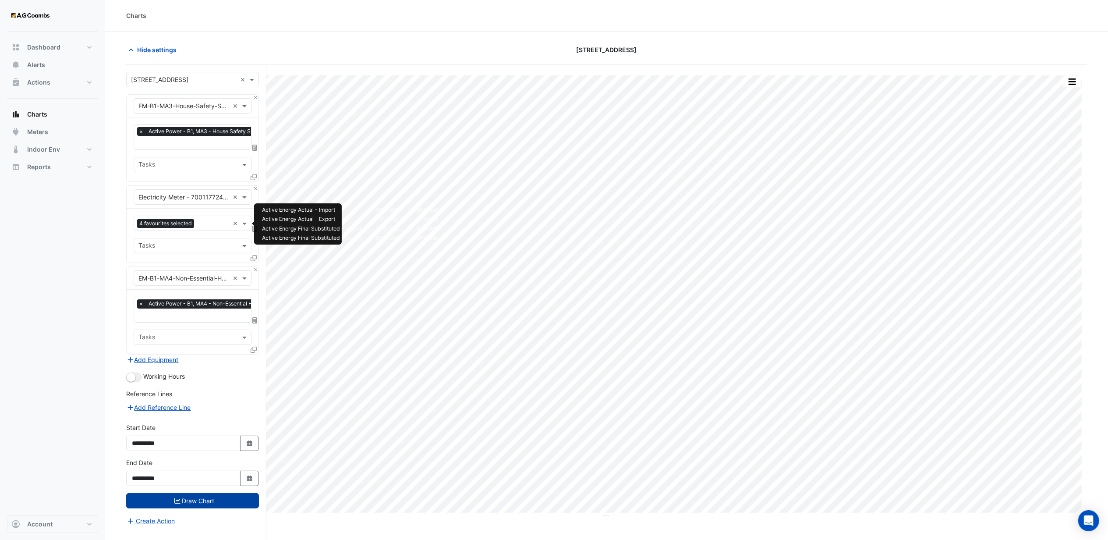
click at [181, 224] on span "4 favourites selected" at bounding box center [165, 223] width 57 height 9
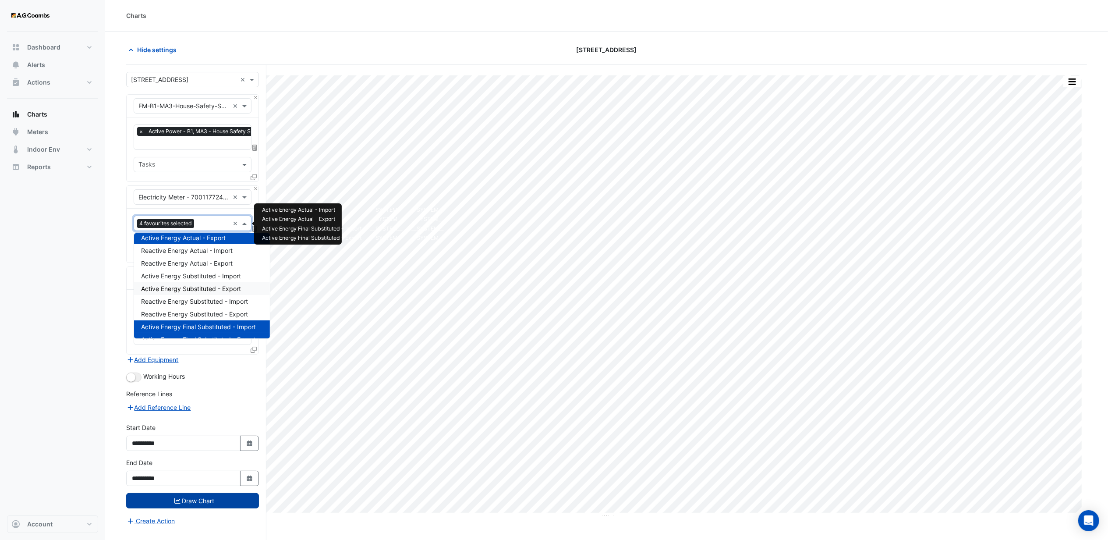
scroll to position [0, 0]
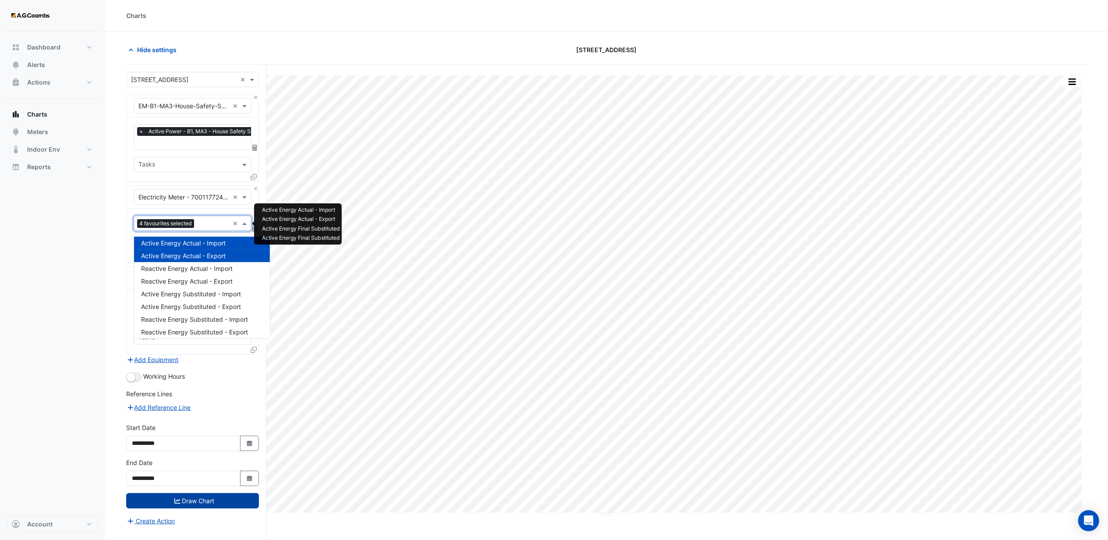
click at [190, 242] on span "Active Energy Actual - Import" at bounding box center [183, 242] width 85 height 7
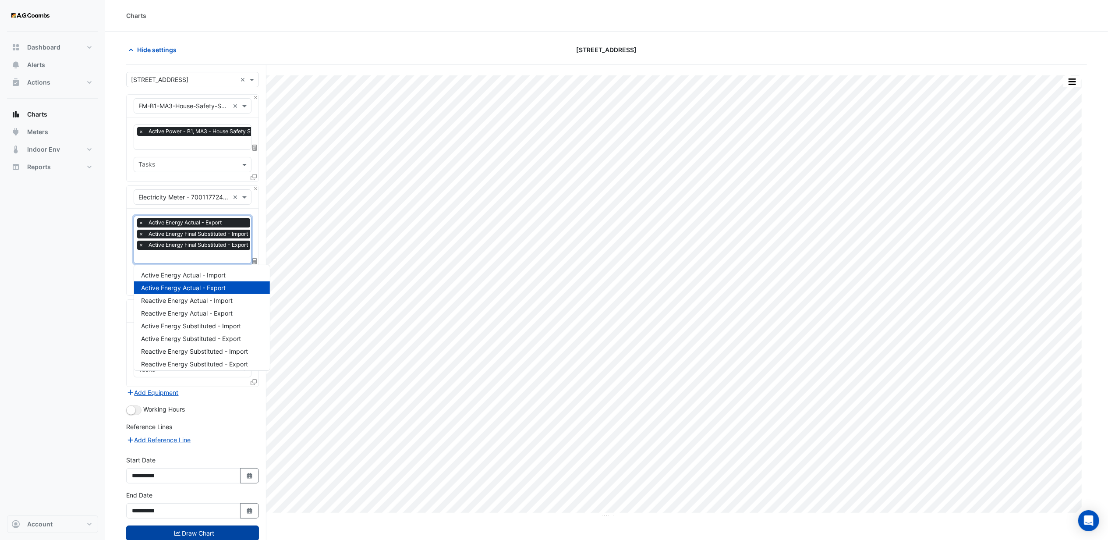
click at [165, 286] on span "Active Energy Actual - Export" at bounding box center [183, 287] width 85 height 7
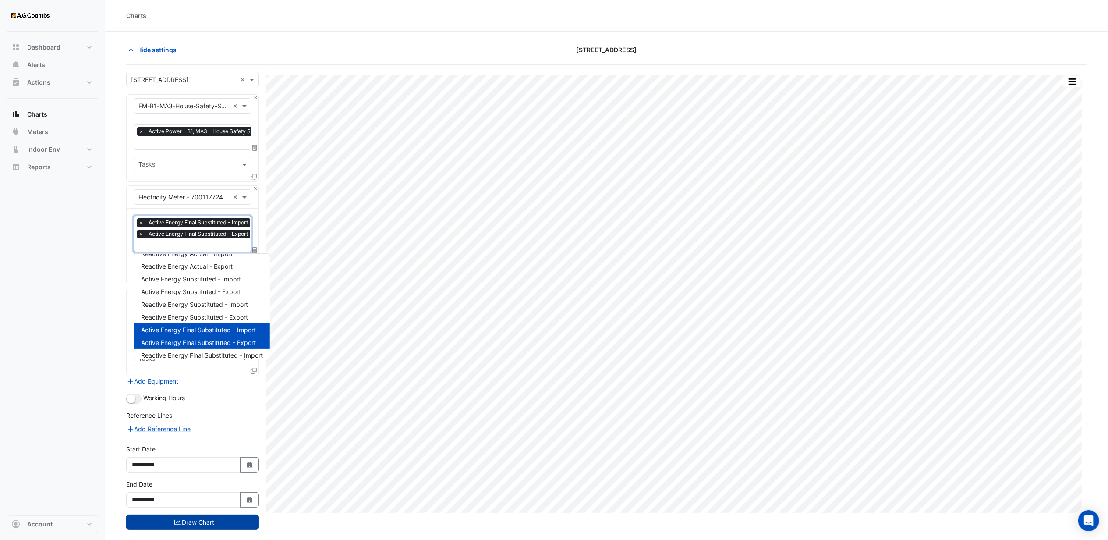
scroll to position [54, 0]
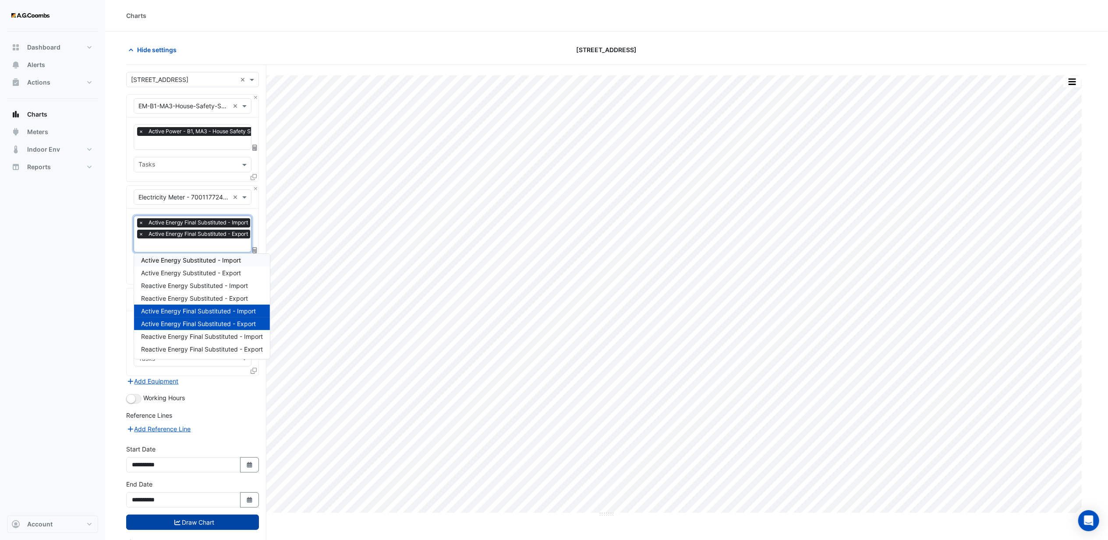
click at [13, 309] on div "Dashboard Portfolio Ratings Performance Alerts Actions Site Manager Charts" at bounding box center [52, 274] width 91 height 484
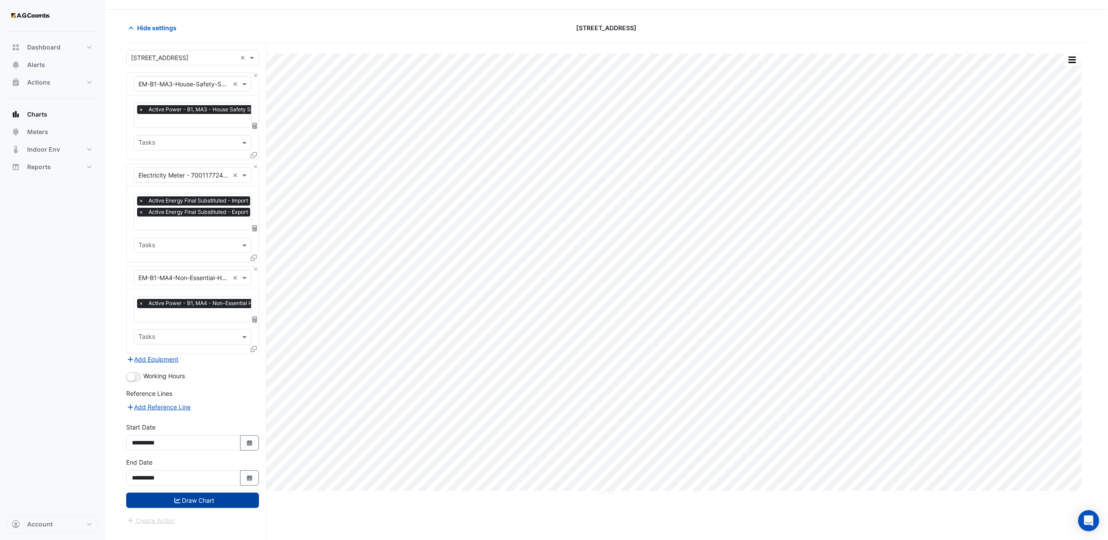
scroll to position [34, 0]
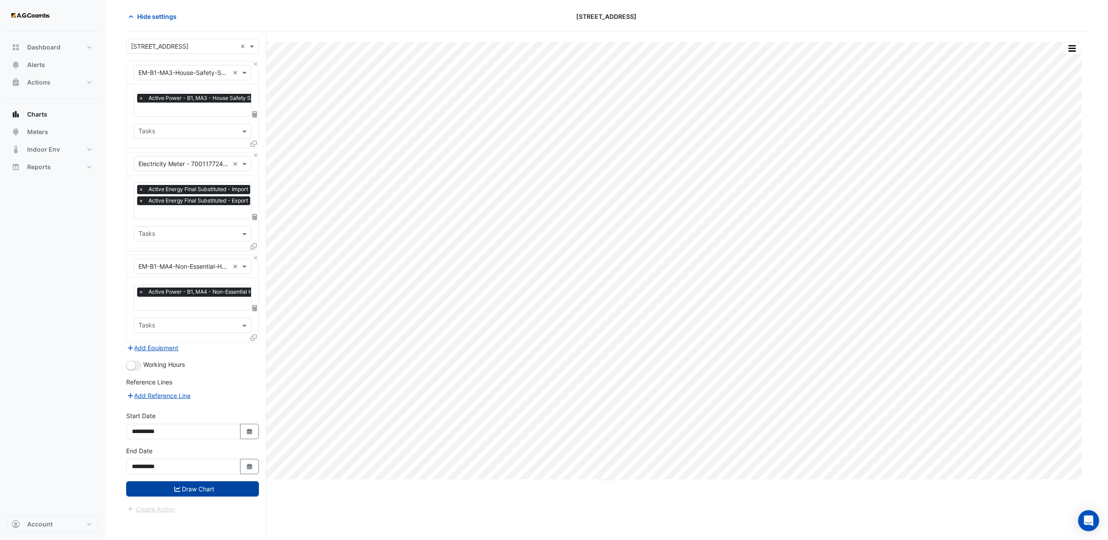
click at [200, 487] on button "Draw Chart" at bounding box center [192, 488] width 133 height 15
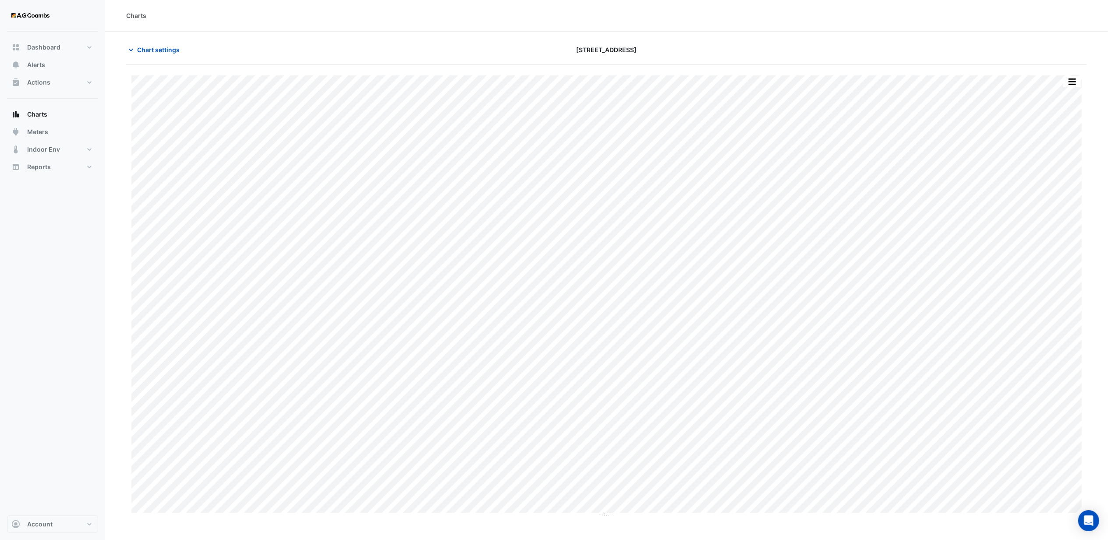
click at [51, 392] on div "Dashboard Portfolio Ratings Performance Alerts Actions Site Manager Charts" at bounding box center [52, 274] width 91 height 484
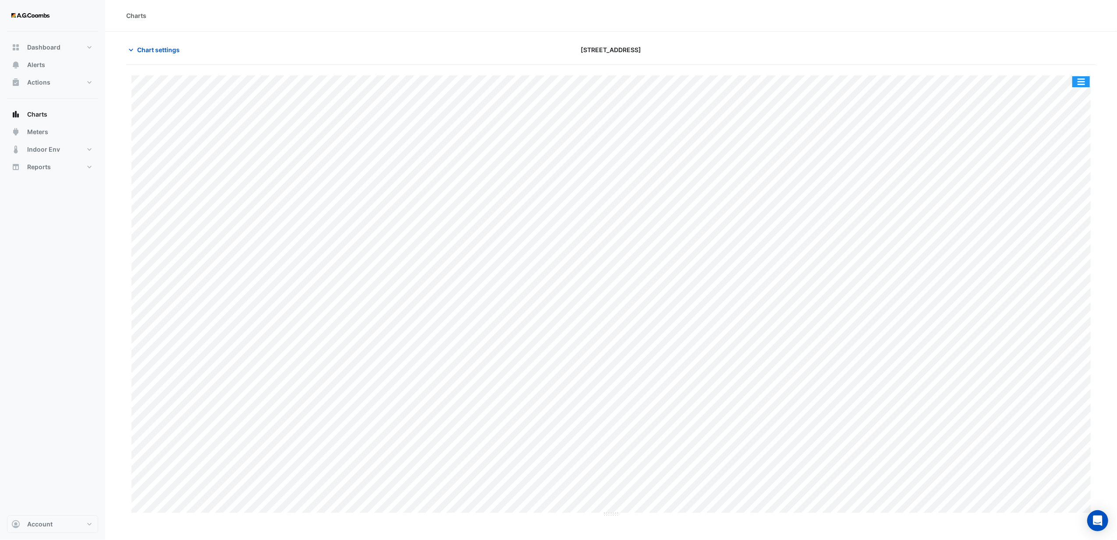
click at [1077, 79] on button "button" at bounding box center [1081, 81] width 18 height 11
click at [948, 51] on div at bounding box center [937, 49] width 327 height 15
click at [33, 380] on div "Dashboard Portfolio Ratings Performance Alerts Actions Site Manager Charts" at bounding box center [52, 274] width 91 height 484
click at [682, 37] on section "Chart settings [STREET_ADDRESS] Print Save as JPEG Save as PNG — EM-B1-MA3-Hous…" at bounding box center [611, 275] width 1012 height 486
click at [512, 46] on div "[STREET_ADDRESS]" at bounding box center [611, 49] width 327 height 15
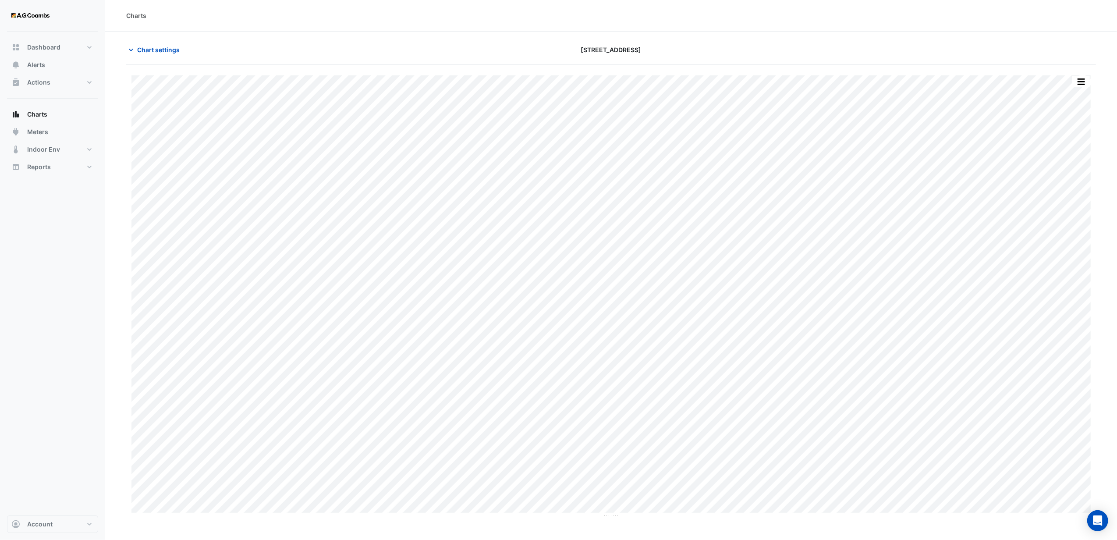
click at [770, 67] on div "Print Save as JPEG Save as PNG — EM-B1-MA3-House-Safety-Services Active Power B…" at bounding box center [611, 291] width 970 height 452
click at [1012, 65] on div "Print Save as JPEG Save as PNG — EM-B1-MA3-House-Safety-Services Active Power B…" at bounding box center [611, 291] width 970 height 452
click at [1022, 49] on div at bounding box center [937, 49] width 327 height 15
click at [1012, 71] on div "Print Save as JPEG Save as PNG — EM-B1-MA3-House-Safety-Services Active Power B…" at bounding box center [611, 291] width 970 height 452
click at [1007, 47] on div at bounding box center [937, 49] width 327 height 15
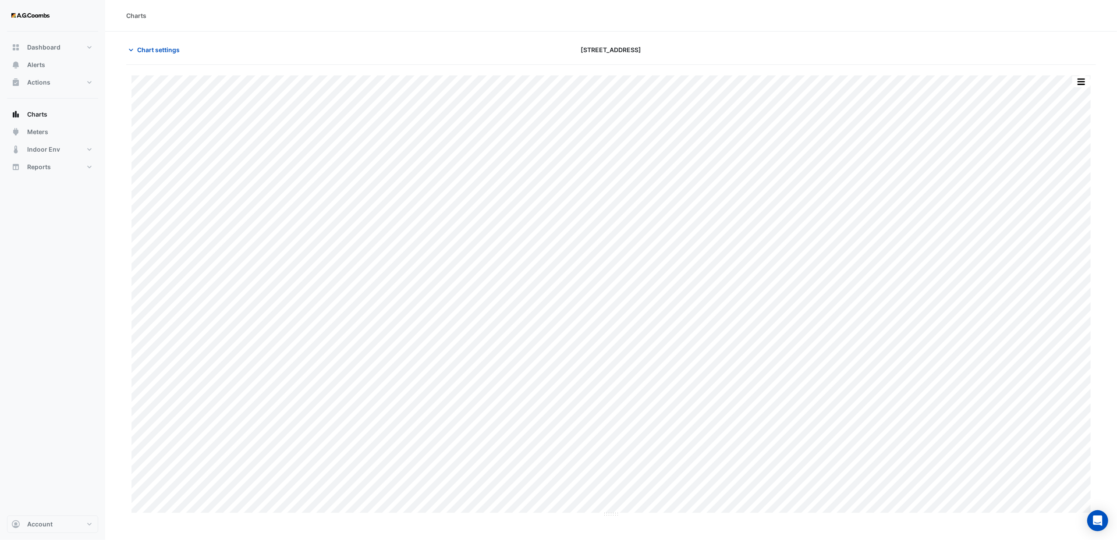
click at [978, 36] on section "Chart settings [STREET_ADDRESS] Print Save as JPEG Save as PNG — EM-B1-MA3-Hous…" at bounding box center [611, 275] width 1012 height 486
click at [952, 69] on div "Split by Equip Split by Unit Split All Print Save as JPEG Save as PNG Pivot Dat…" at bounding box center [611, 291] width 970 height 452
click at [948, 55] on div at bounding box center [937, 49] width 327 height 15
click at [770, 52] on div "[STREET_ADDRESS]" at bounding box center [611, 49] width 327 height 15
click at [919, 46] on div at bounding box center [937, 49] width 327 height 15
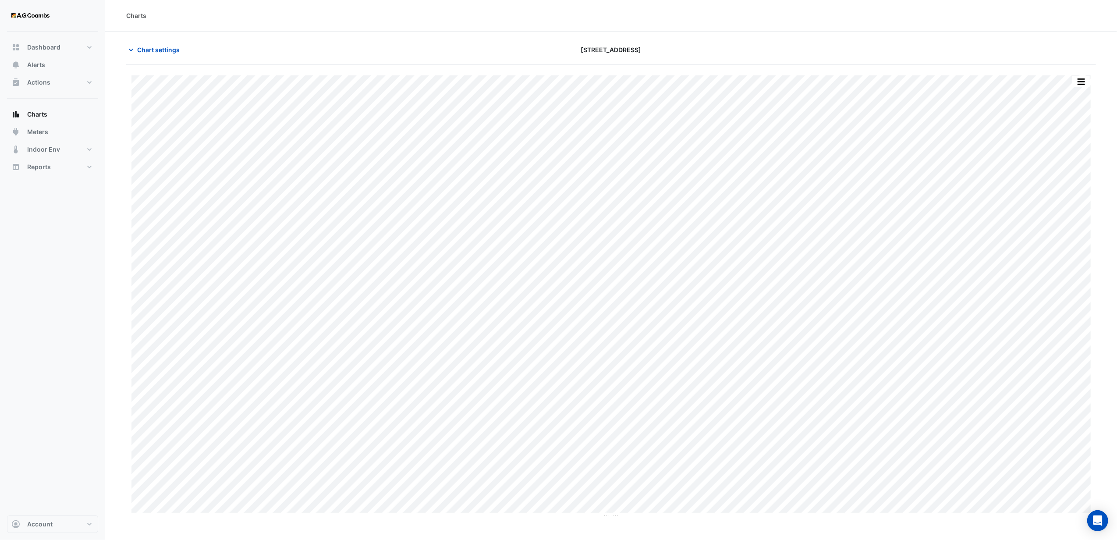
click at [1035, 42] on div at bounding box center [937, 49] width 327 height 15
click at [1078, 79] on button "button" at bounding box center [1081, 81] width 18 height 11
click at [1056, 235] on div "Export CSV - Pivot" at bounding box center [1063, 234] width 53 height 21
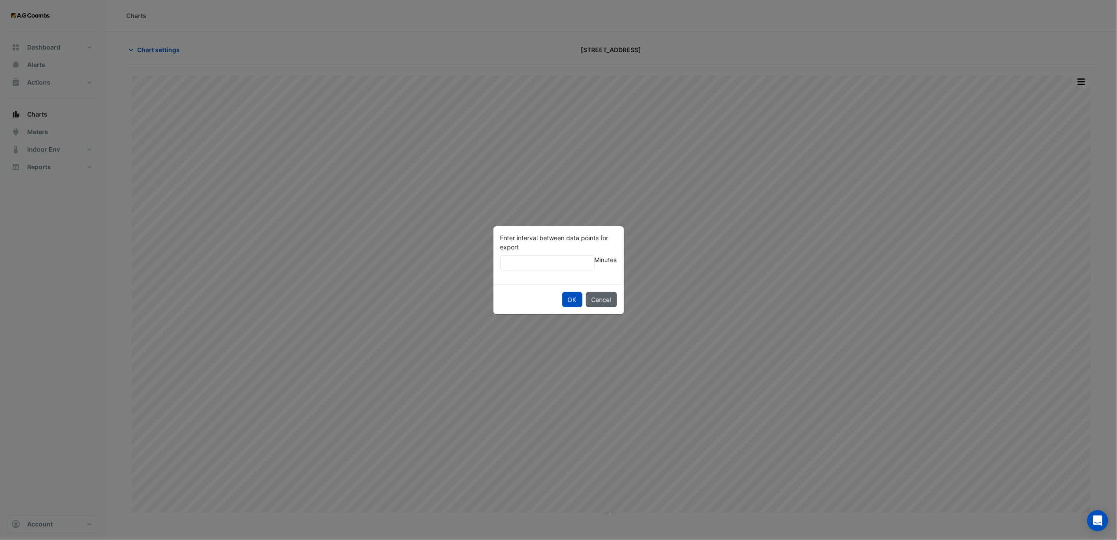
click at [595, 298] on button "Cancel" at bounding box center [601, 299] width 31 height 15
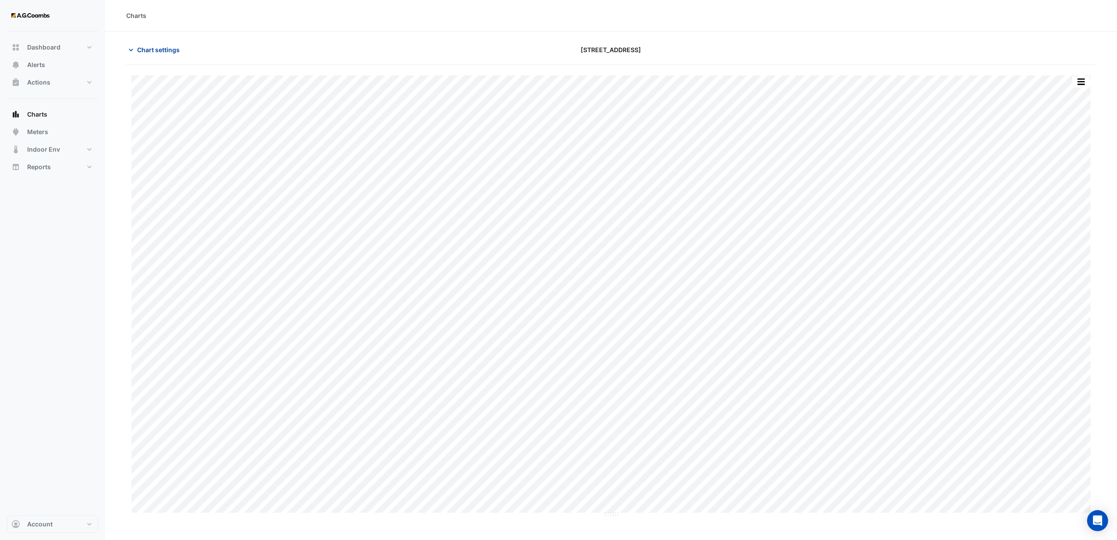
click at [158, 45] on span "Chart settings" at bounding box center [158, 49] width 43 height 9
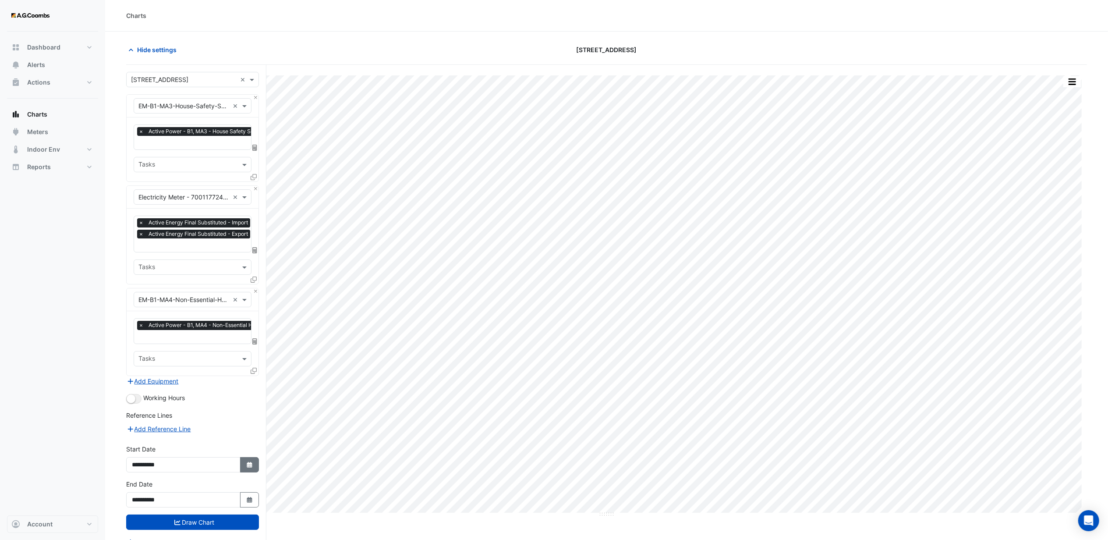
click at [249, 465] on icon "Select Date" at bounding box center [250, 465] width 8 height 6
select select "*"
drag, startPoint x: 206, startPoint y: 347, endPoint x: 206, endPoint y: 353, distance: 5.7
click at [206, 347] on select "**** **** **** **** **** **** **** **** **** **** **** **** ****" at bounding box center [199, 348] width 33 height 13
select select "****"
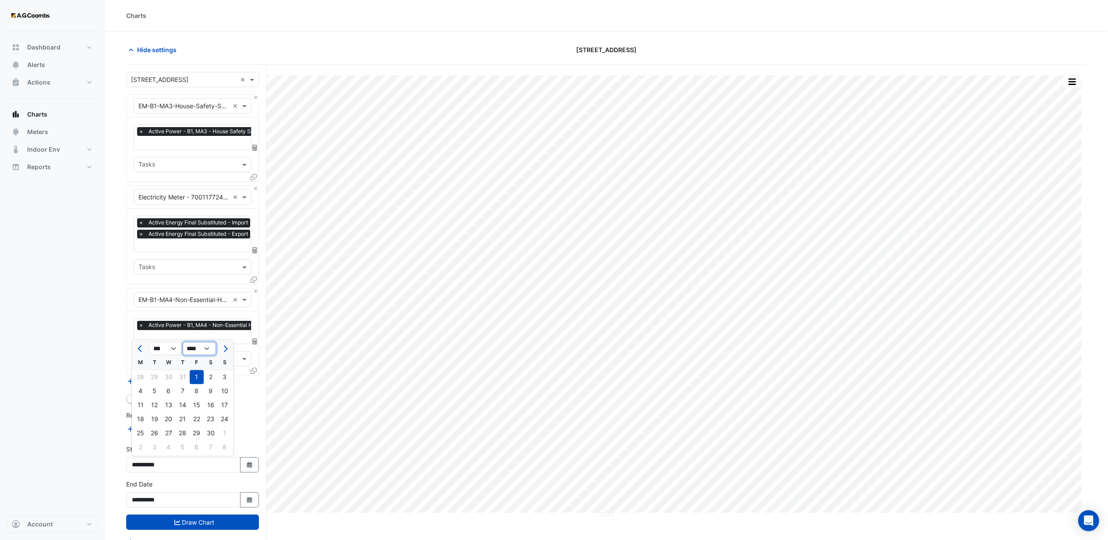
click at [183, 342] on select "**** **** **** **** **** **** **** **** **** **** **** **** ****" at bounding box center [199, 348] width 33 height 13
click at [228, 375] on div "1" at bounding box center [225, 377] width 14 height 14
type input "**********"
click at [207, 524] on button "Draw Chart" at bounding box center [192, 522] width 133 height 15
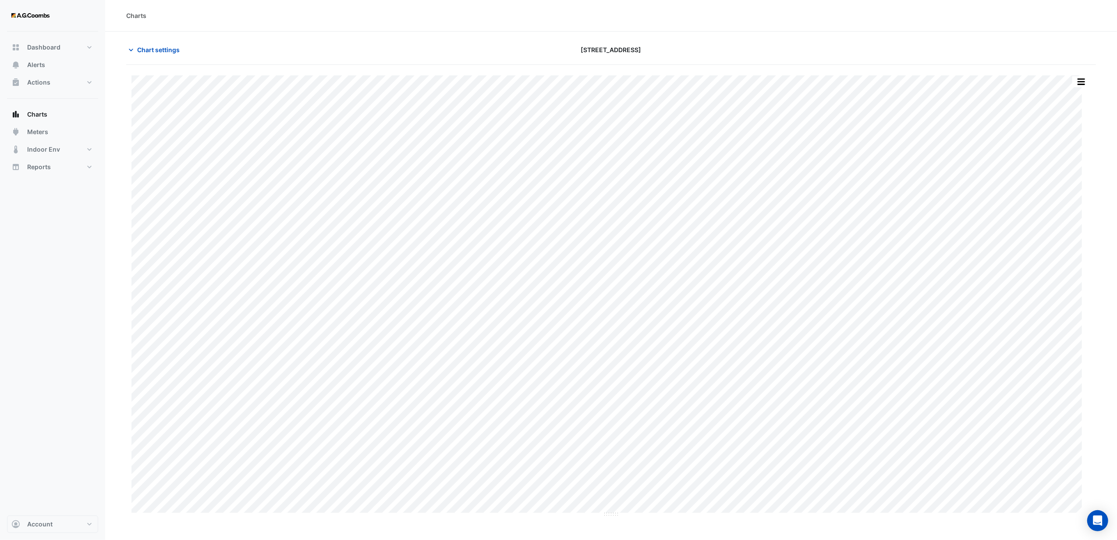
click at [45, 387] on div "Dashboard Portfolio Ratings Performance Alerts Actions Site Manager Charts" at bounding box center [52, 274] width 91 height 484
click at [838, 42] on div at bounding box center [937, 49] width 327 height 15
click at [1083, 82] on button "button" at bounding box center [1081, 81] width 18 height 11
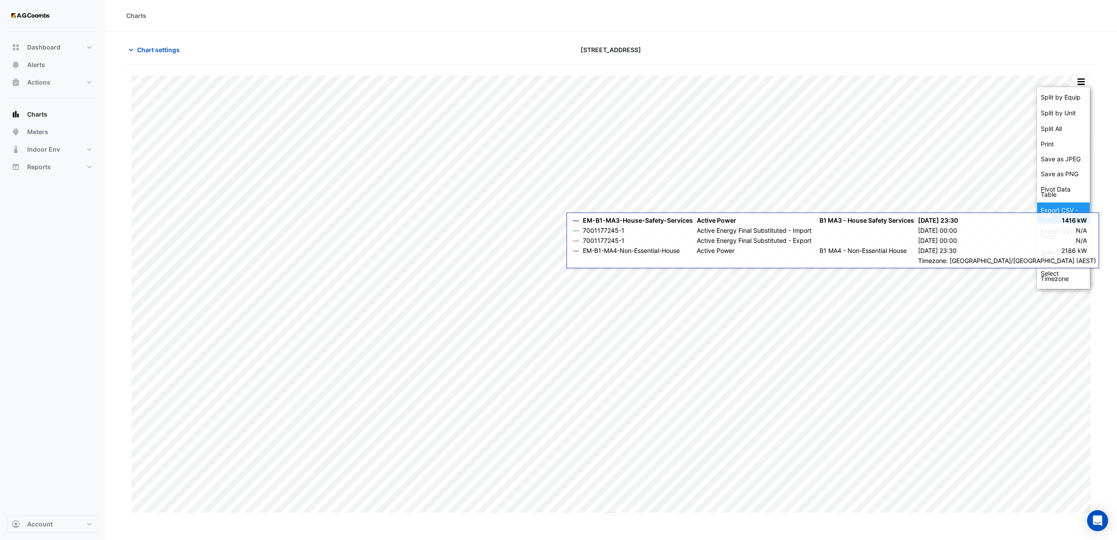
click at [1061, 216] on div "Export CSV - Flat" at bounding box center [1063, 212] width 53 height 21
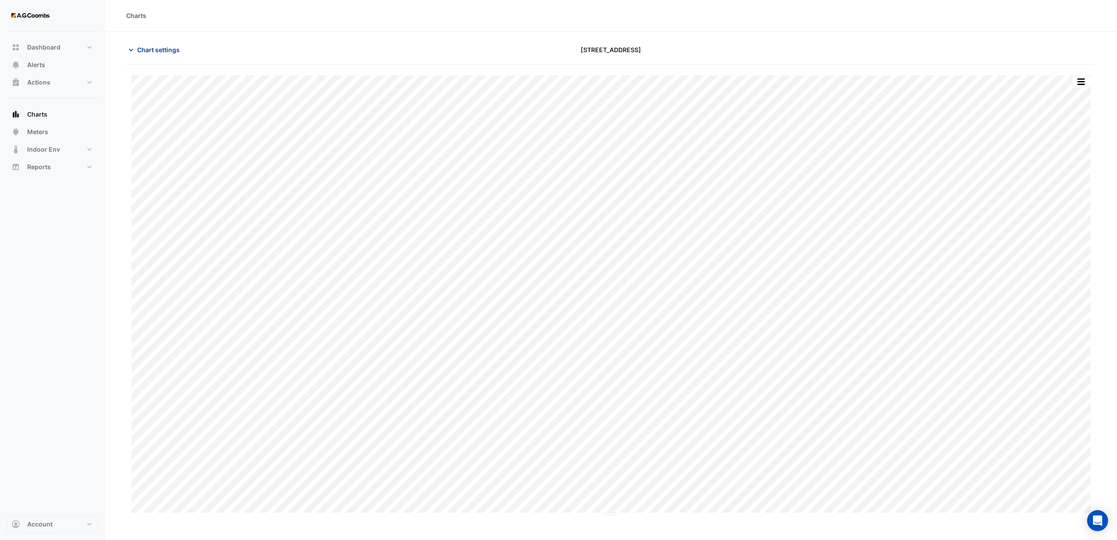
click at [131, 51] on icon "button" at bounding box center [131, 50] width 9 height 9
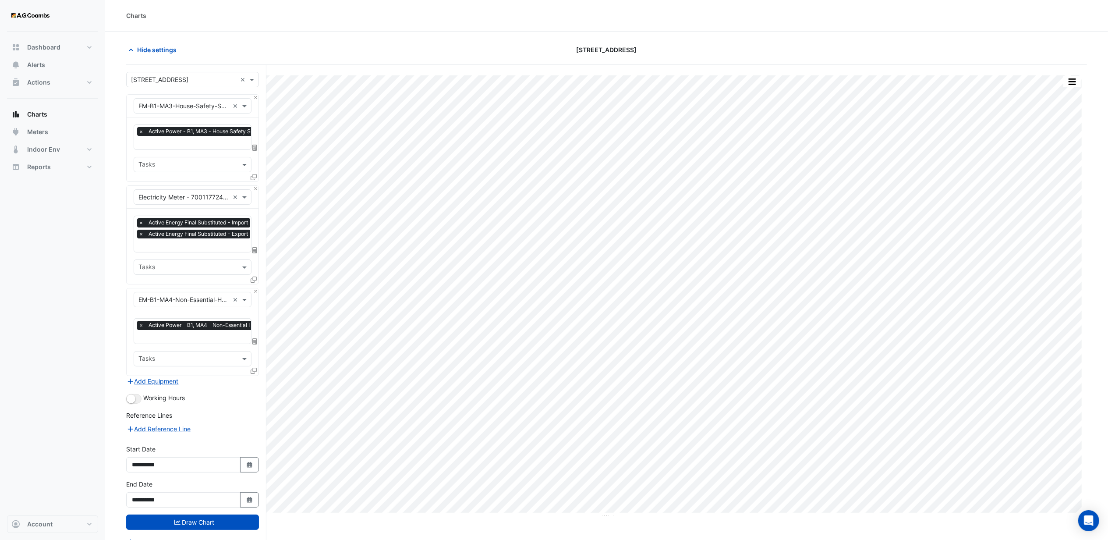
click at [77, 266] on div "Dashboard Portfolio Ratings Performance Alerts Actions Site Manager Charts" at bounding box center [52, 274] width 91 height 484
click at [56, 305] on div "Dashboard Portfolio Ratings Performance Alerts Actions Site Manager Charts" at bounding box center [52, 274] width 91 height 484
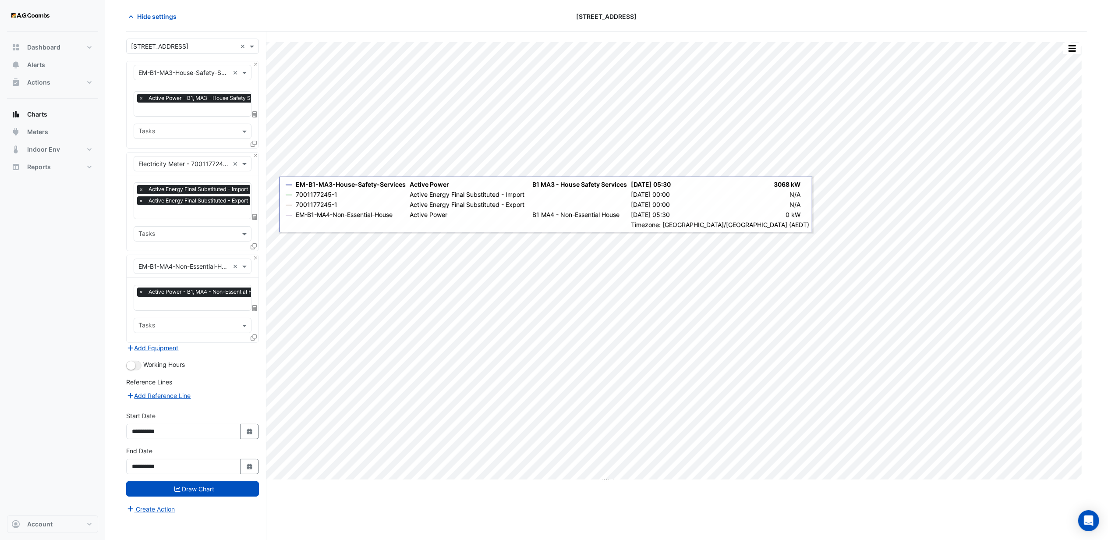
click at [145, 188] on span "×" at bounding box center [141, 189] width 8 height 9
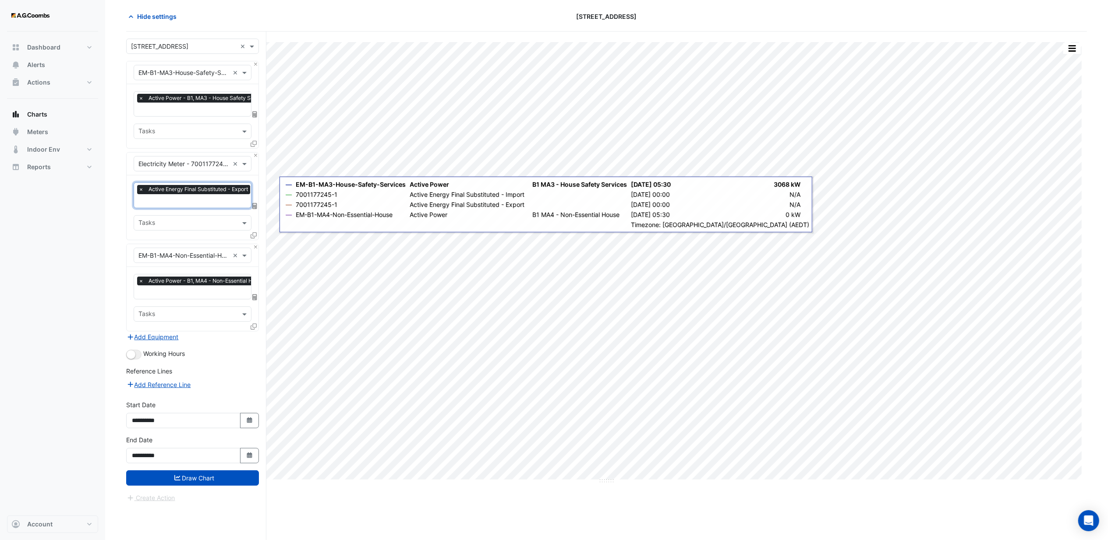
scroll to position [0, 4]
click at [137, 188] on span "×" at bounding box center [137, 189] width 8 height 9
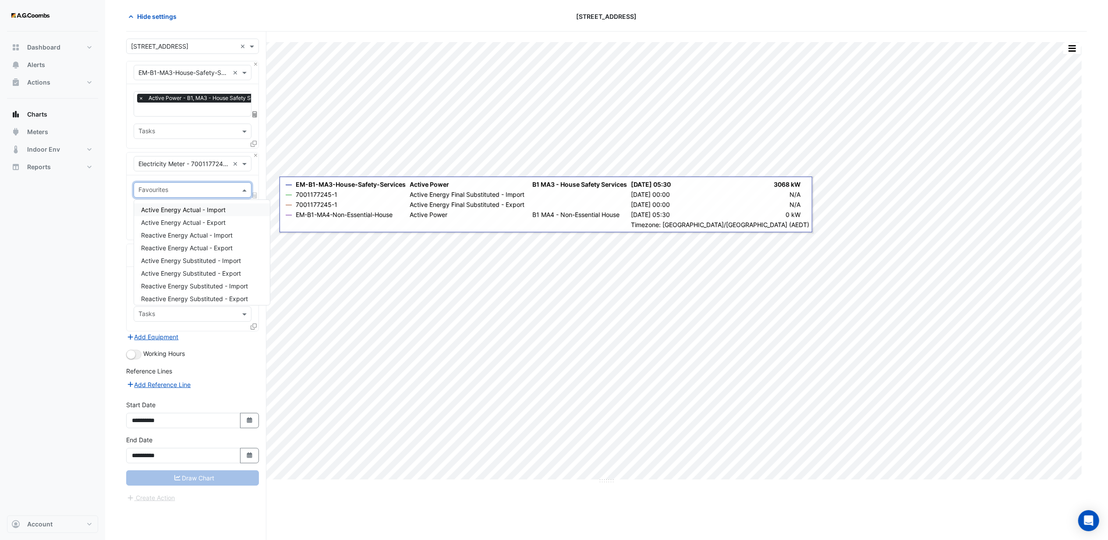
click at [168, 195] on input "text" at bounding box center [187, 190] width 98 height 9
click at [179, 211] on span "Active Energy Actual - Import" at bounding box center [183, 209] width 85 height 7
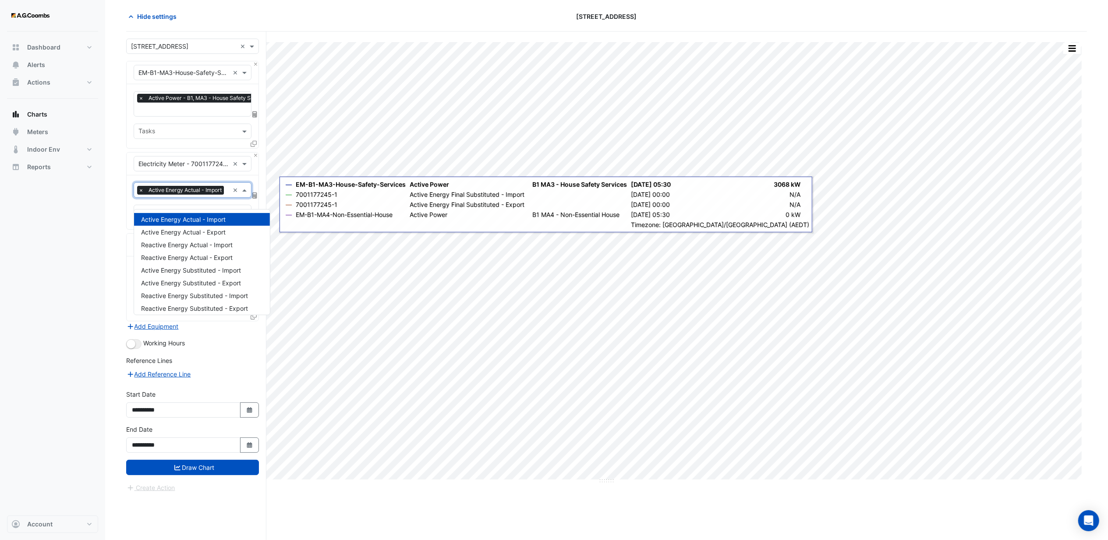
click at [227, 195] on input "text" at bounding box center [228, 190] width 2 height 9
click at [178, 231] on span "Active Energy Actual - Export" at bounding box center [183, 231] width 85 height 7
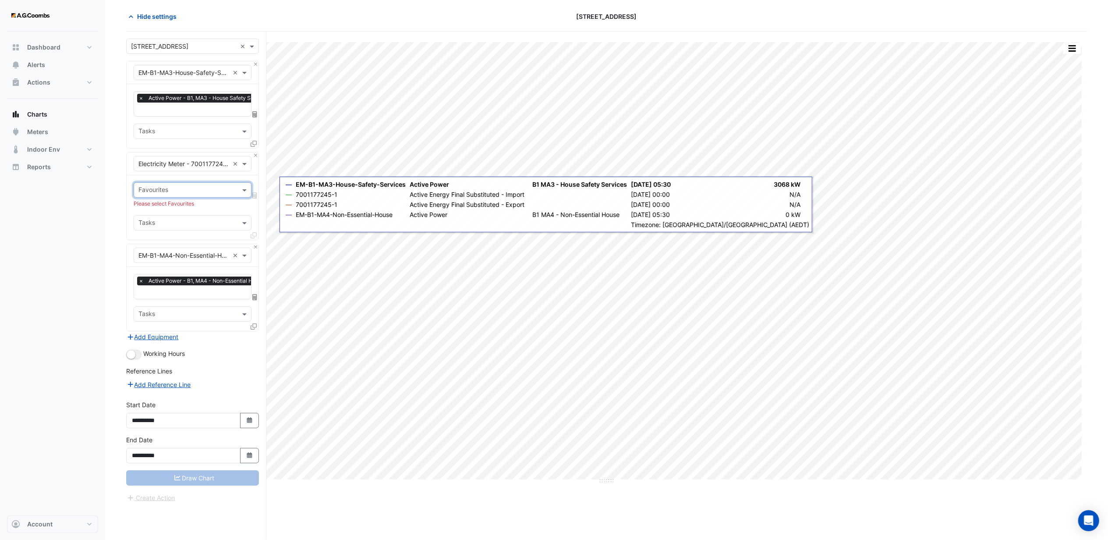
click at [195, 188] on input "text" at bounding box center [187, 190] width 98 height 9
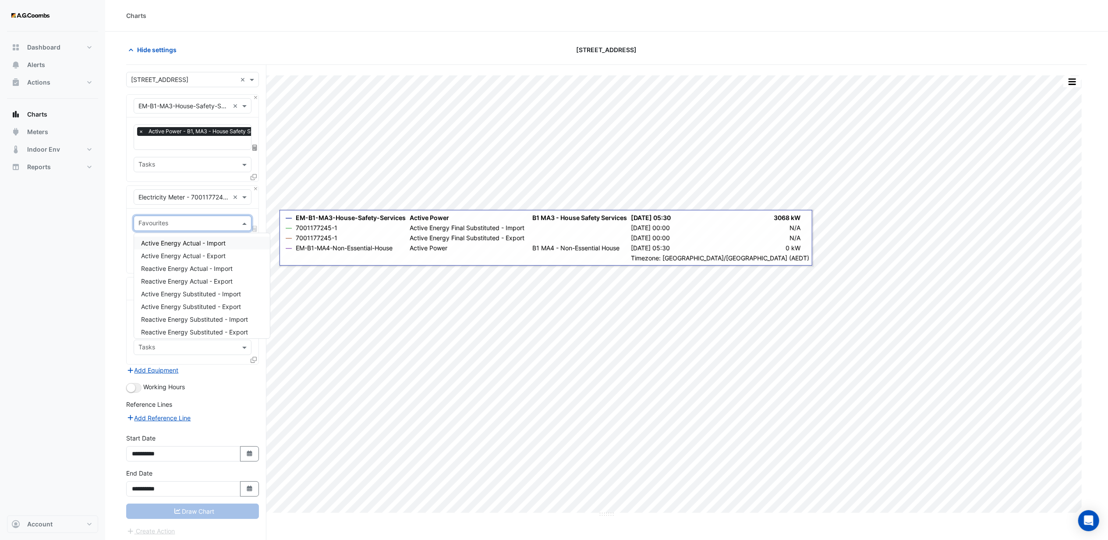
click at [181, 240] on span "Active Energy Actual - Import" at bounding box center [183, 242] width 85 height 7
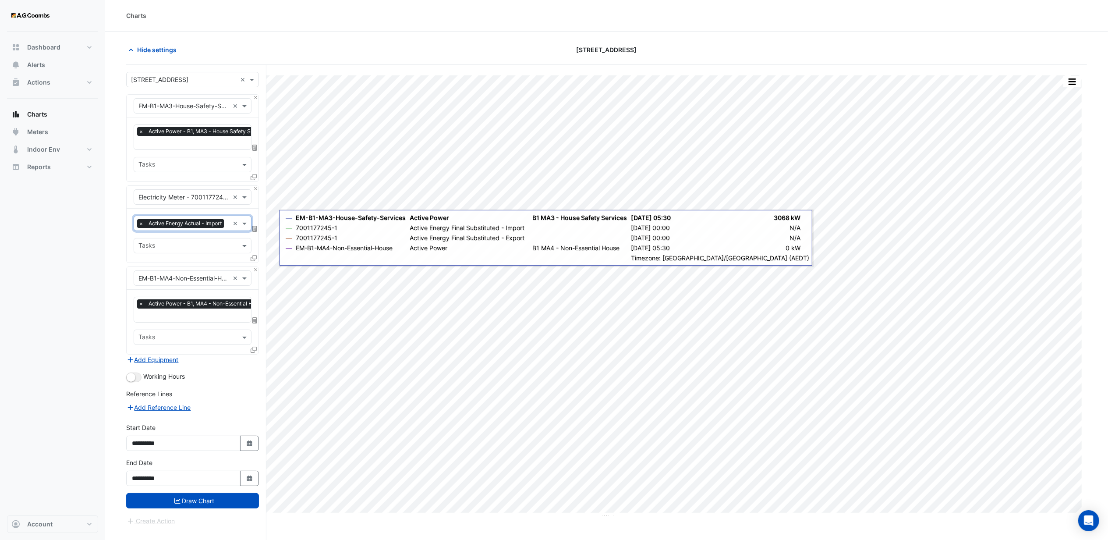
click at [227, 229] on input "text" at bounding box center [228, 224] width 2 height 9
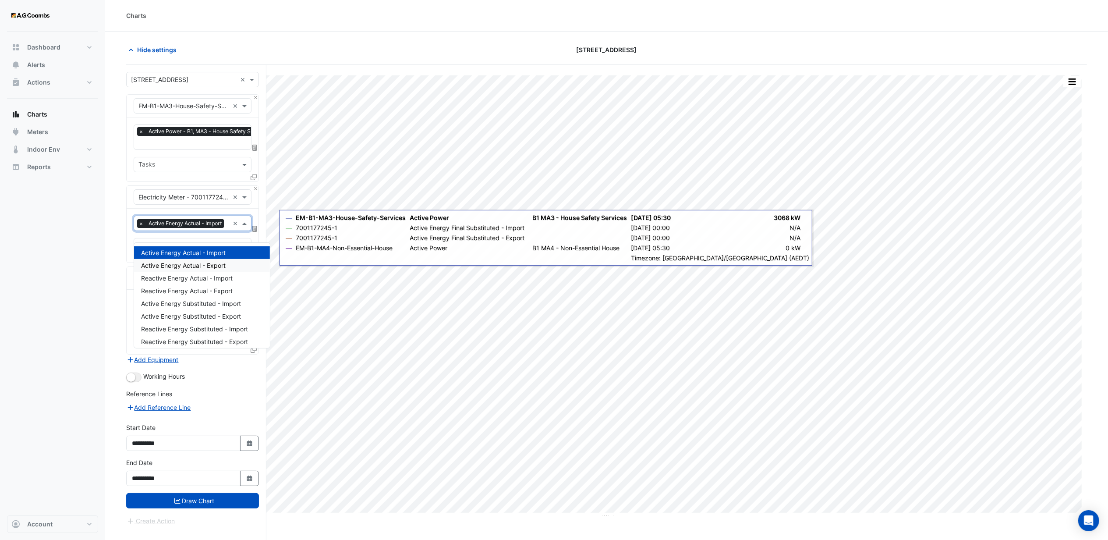
click at [188, 263] on span "Active Energy Actual - Export" at bounding box center [183, 265] width 85 height 7
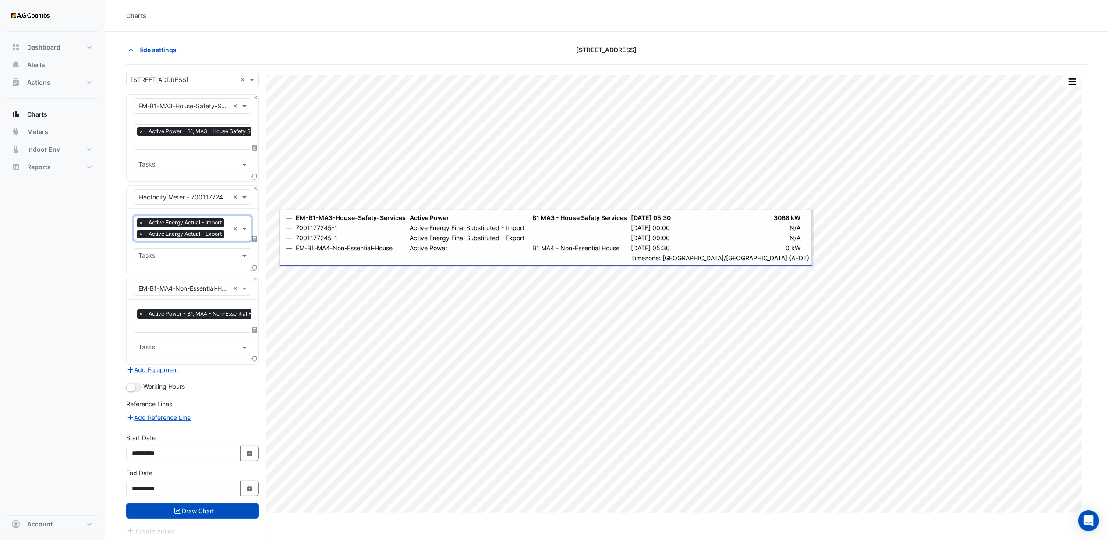
click at [24, 251] on div "Dashboard Portfolio Ratings Performance Alerts Actions Site Manager Charts" at bounding box center [52, 274] width 91 height 484
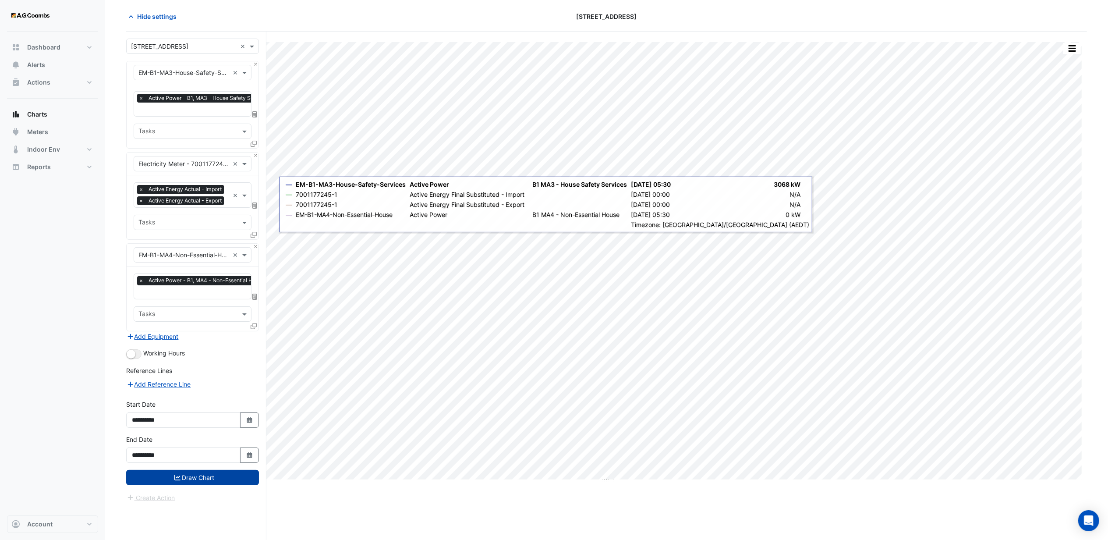
click at [197, 485] on button "Draw Chart" at bounding box center [192, 477] width 133 height 15
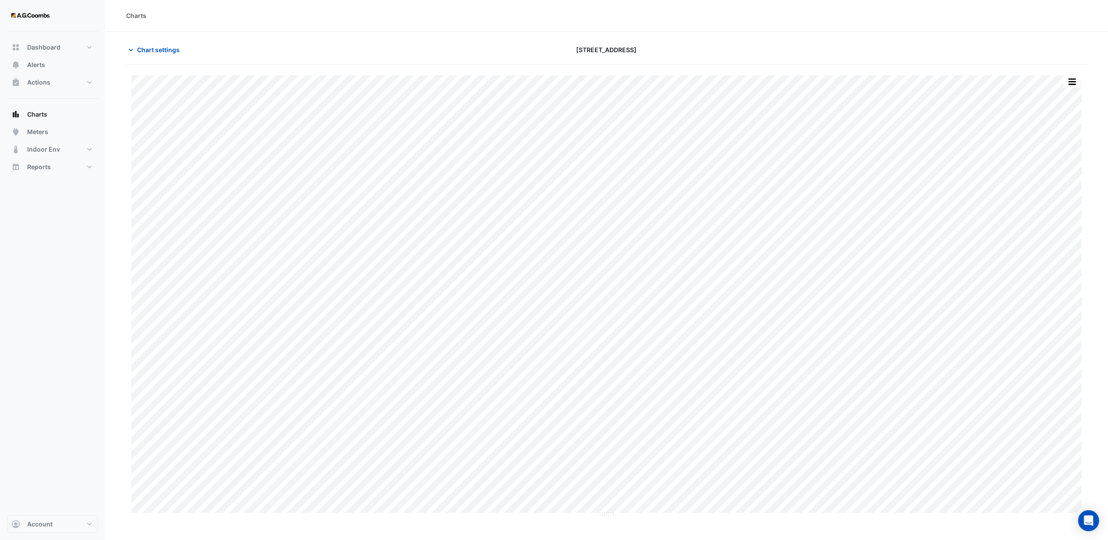
click at [97, 465] on div "Dashboard Portfolio Ratings Performance Alerts Actions Site Manager Charts" at bounding box center [52, 274] width 91 height 484
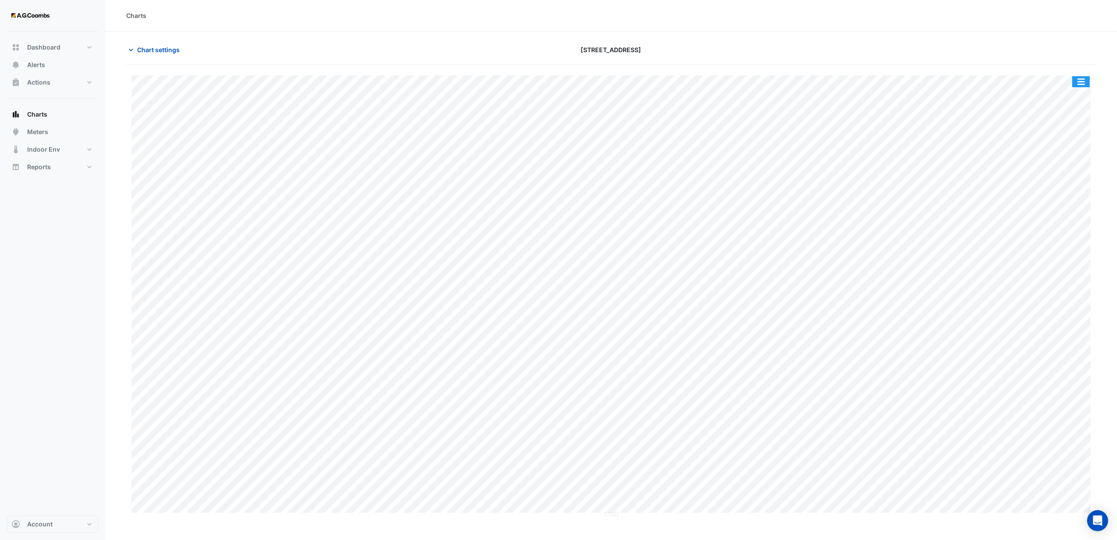
click at [1079, 82] on button "button" at bounding box center [1081, 81] width 18 height 11
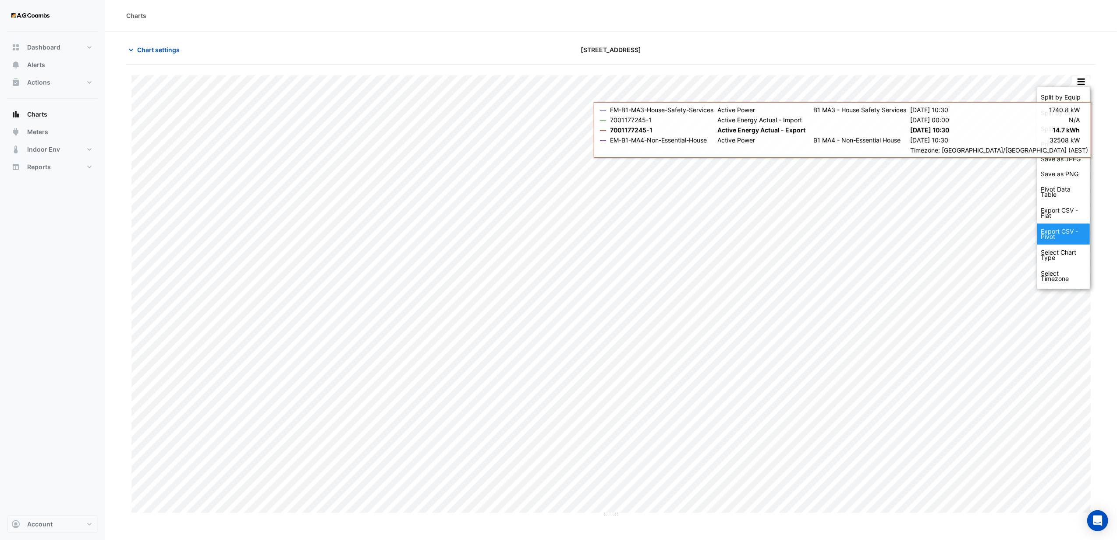
click at [1054, 234] on div "Export CSV - Pivot" at bounding box center [1063, 234] width 53 height 21
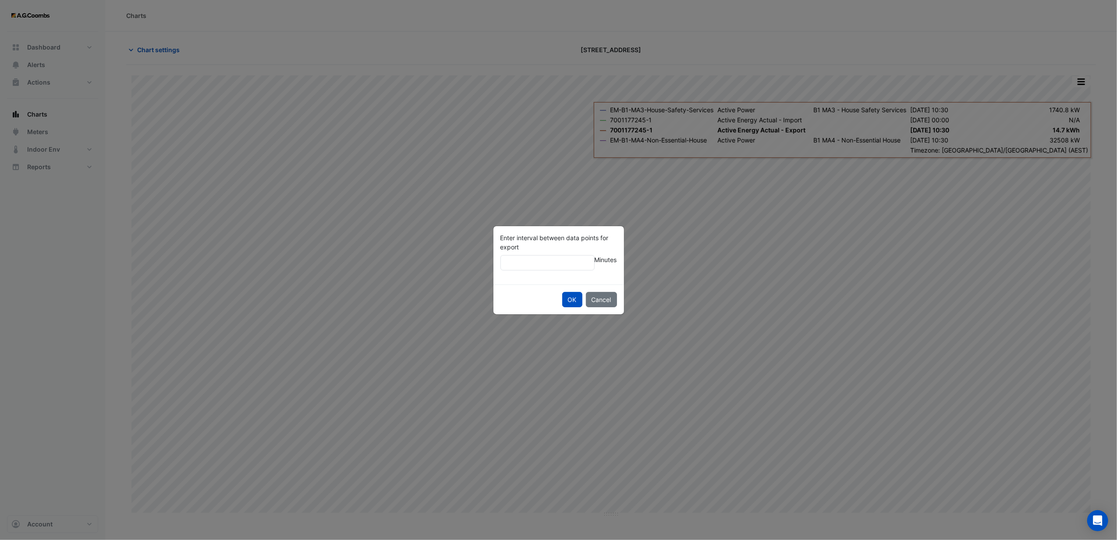
type input "*"
click button "OK" at bounding box center [572, 299] width 20 height 15
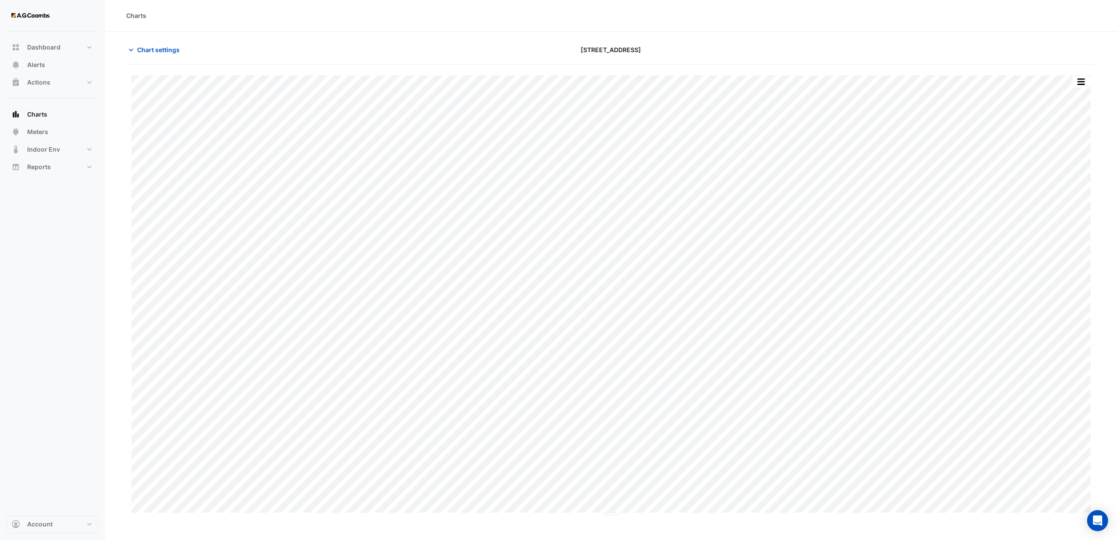
click at [966, 51] on div at bounding box center [937, 49] width 327 height 15
click at [1084, 82] on button "button" at bounding box center [1081, 81] width 18 height 11
click at [836, 45] on div at bounding box center [937, 49] width 327 height 15
click at [849, 30] on div "Charts" at bounding box center [611, 16] width 1012 height 32
click at [1084, 87] on button "button" at bounding box center [1081, 81] width 18 height 11
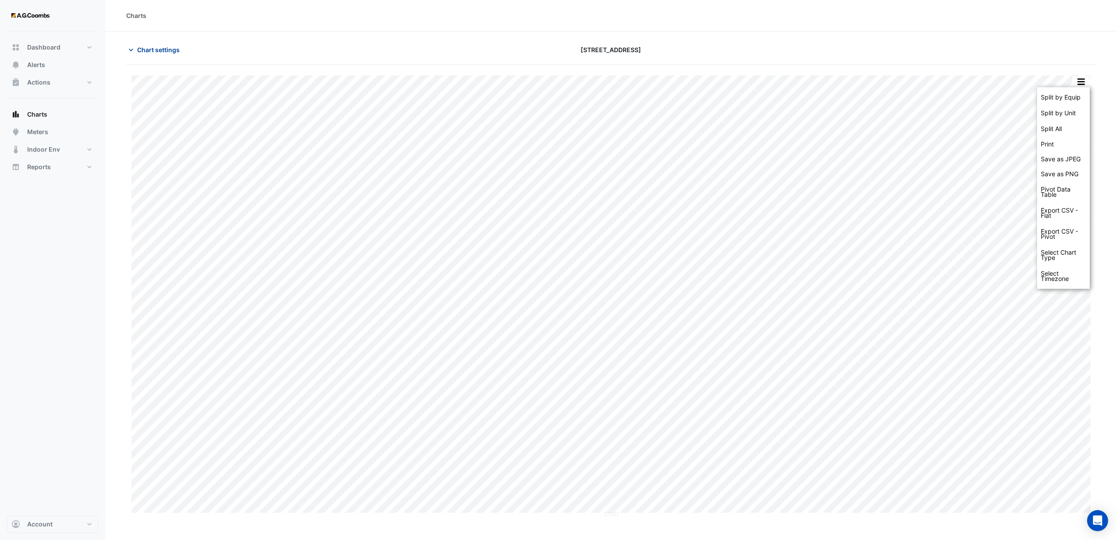
click at [162, 46] on span "Chart settings" at bounding box center [158, 49] width 43 height 9
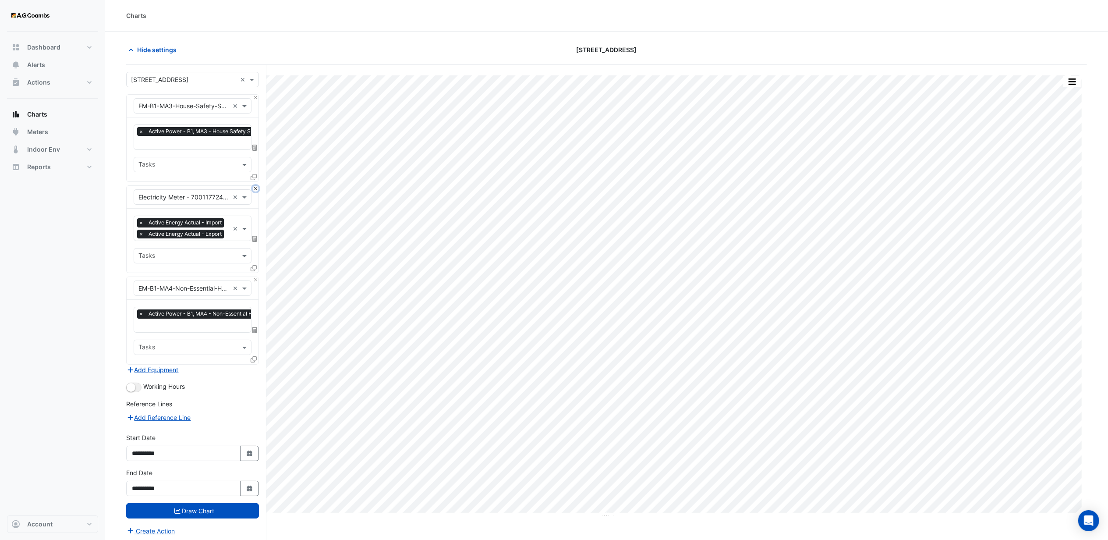
click at [254, 191] on button "Close" at bounding box center [256, 189] width 6 height 6
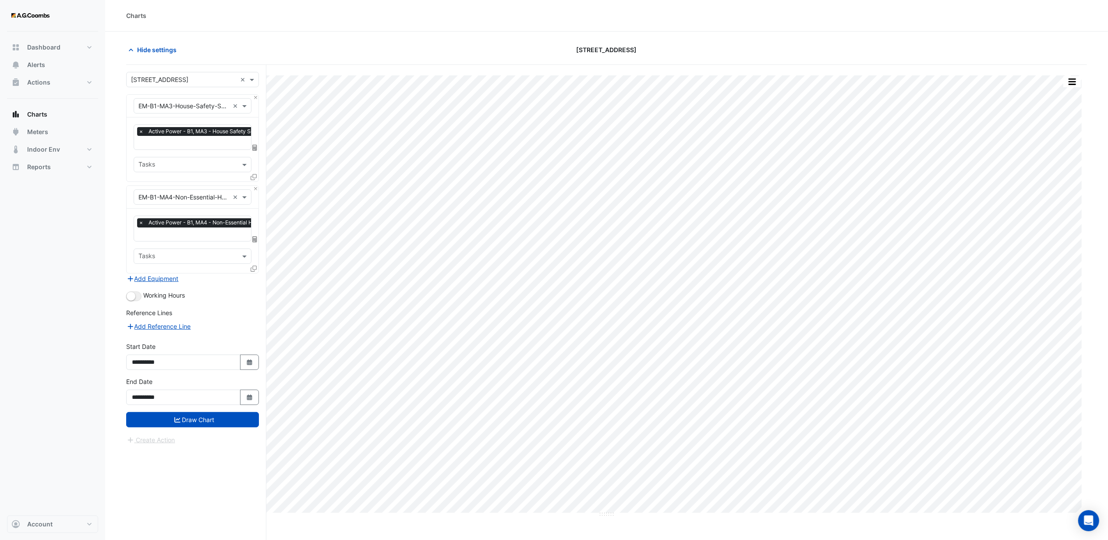
click at [342, 28] on div "Charts" at bounding box center [606, 16] width 1003 height 32
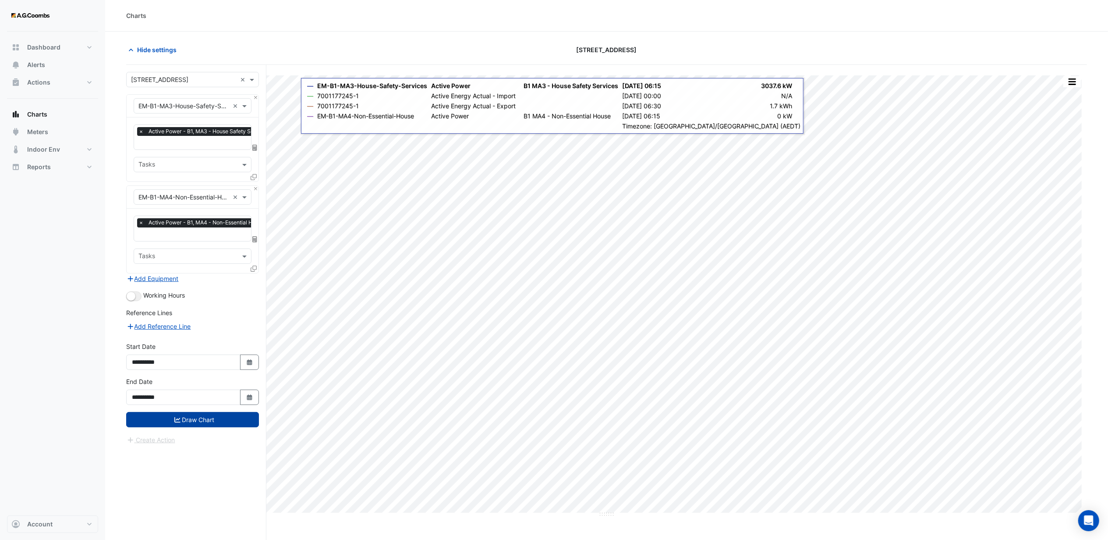
click at [163, 416] on button "Draw Chart" at bounding box center [192, 419] width 133 height 15
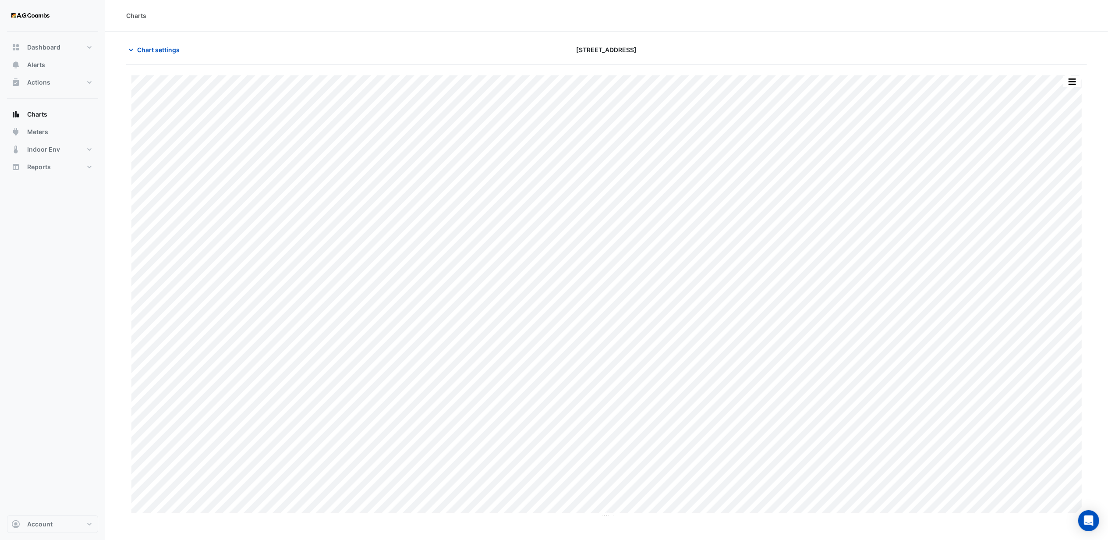
click at [54, 404] on div "Dashboard Portfolio Ratings Performance Alerts Actions Site Manager Charts" at bounding box center [52, 274] width 91 height 484
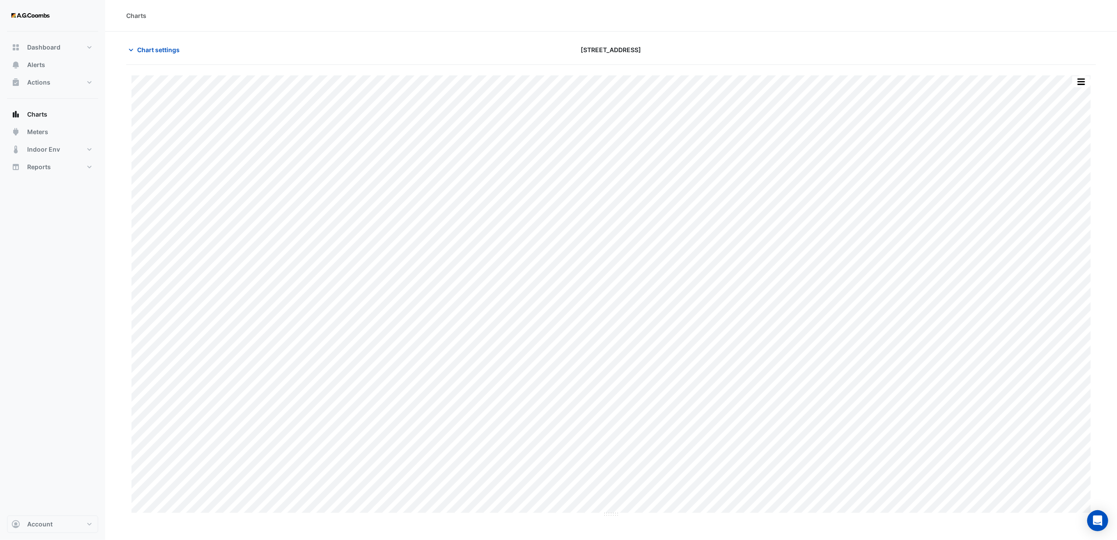
click at [966, 32] on section "Chart settings [STREET_ADDRESS] Print Save as JPEG Save as PNG Sample Tooltip ×…" at bounding box center [611, 275] width 1012 height 486
click at [1086, 79] on button "button" at bounding box center [1081, 81] width 18 height 11
click at [987, 39] on section "Chart settings [STREET_ADDRESS] Print Save as JPEG Save as PNG — EM-B1-MA3-Hous…" at bounding box center [611, 275] width 1012 height 486
click at [148, 57] on button "Chart settings" at bounding box center [155, 49] width 59 height 15
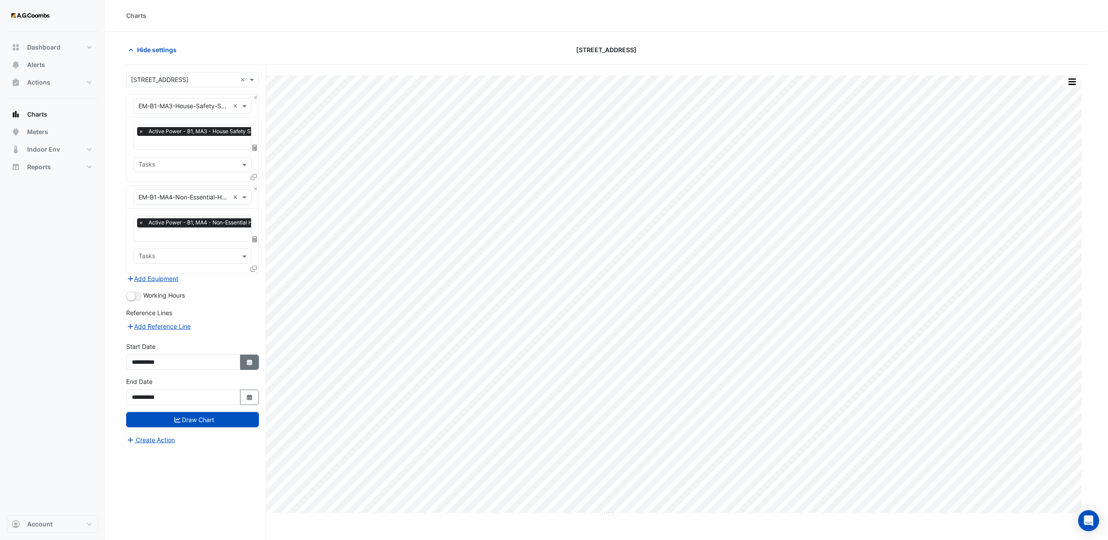
click at [255, 367] on button "Select Date" at bounding box center [249, 362] width 19 height 15
select select "*"
select select "****"
drag, startPoint x: 170, startPoint y: 244, endPoint x: 163, endPoint y: 249, distance: 8.9
click at [170, 244] on select "*** *** *** *** *** *** *** *** *** *** *** ***" at bounding box center [165, 246] width 33 height 13
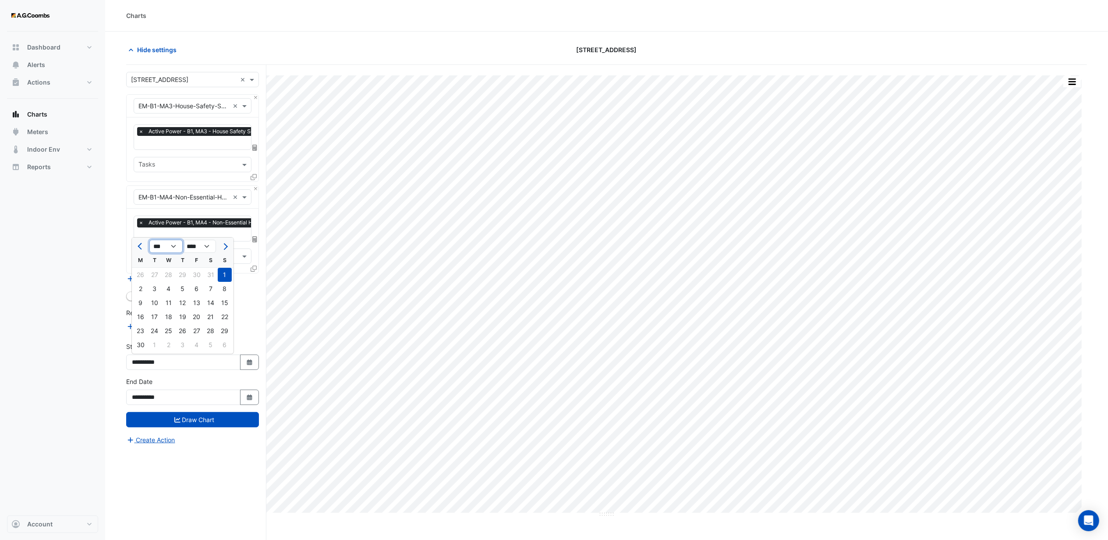
select select "*"
click at [149, 240] on select "*** *** *** *** *** *** *** *** *** *** *** ***" at bounding box center [165, 246] width 33 height 13
click at [144, 273] on div "1" at bounding box center [141, 275] width 14 height 14
type input "**********"
click at [203, 416] on button "Draw Chart" at bounding box center [192, 419] width 133 height 15
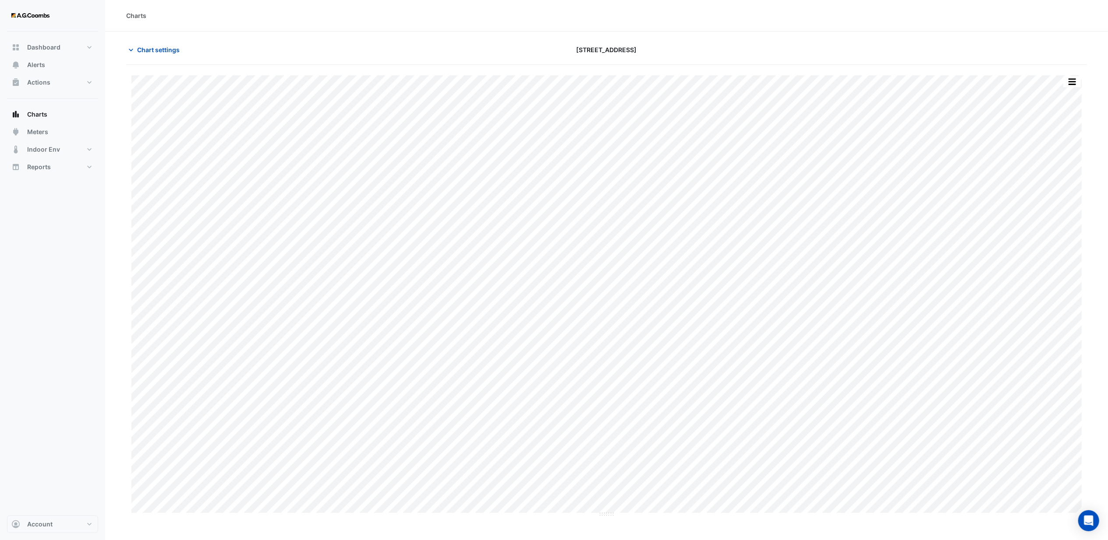
click at [94, 402] on div "Dashboard Portfolio Ratings Performance Alerts Actions Site Manager Charts" at bounding box center [52, 274] width 91 height 484
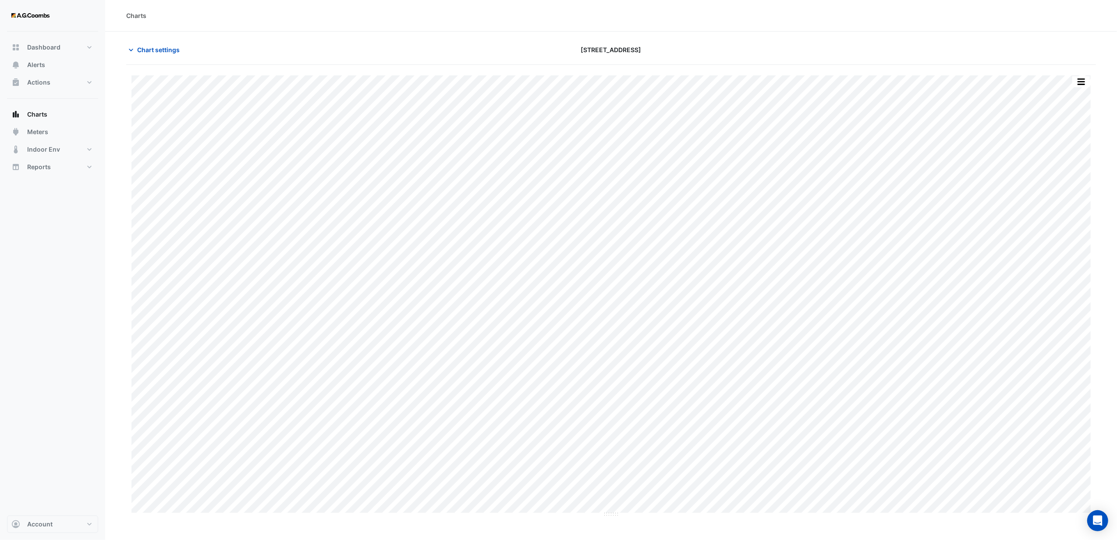
click at [714, 43] on div "[STREET_ADDRESS]" at bounding box center [611, 49] width 327 height 15
click at [1084, 83] on button "button" at bounding box center [1081, 81] width 18 height 11
click at [952, 53] on div at bounding box center [937, 49] width 327 height 15
click at [1086, 83] on button "button" at bounding box center [1081, 81] width 18 height 11
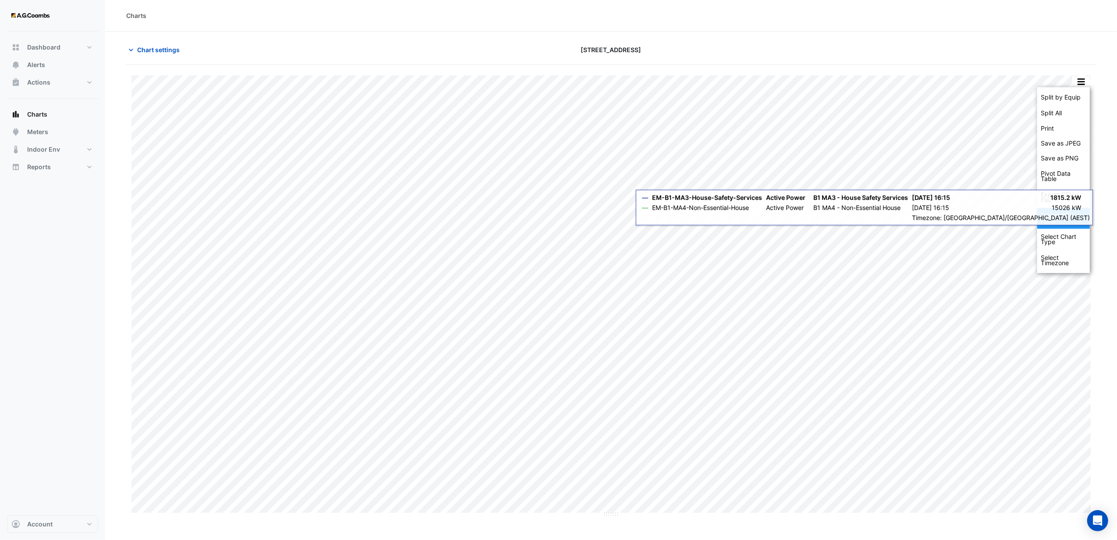
click at [1056, 216] on div "Export CSV - Pivot" at bounding box center [1063, 218] width 53 height 21
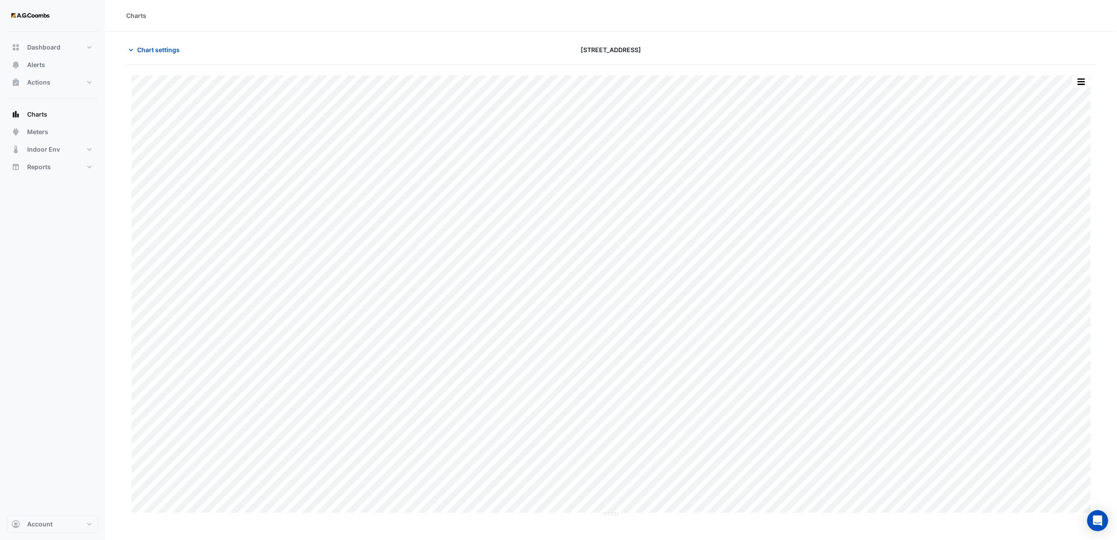
click at [647, 40] on section "Chart settings [STREET_ADDRESS] Split by Equip Split All Print Save as JPEG Sav…" at bounding box center [611, 275] width 1012 height 486
click at [767, 51] on div "[STREET_ADDRESS]" at bounding box center [611, 49] width 327 height 15
click at [237, 31] on div "Charts" at bounding box center [611, 16] width 1012 height 32
